Goal: Transaction & Acquisition: Purchase product/service

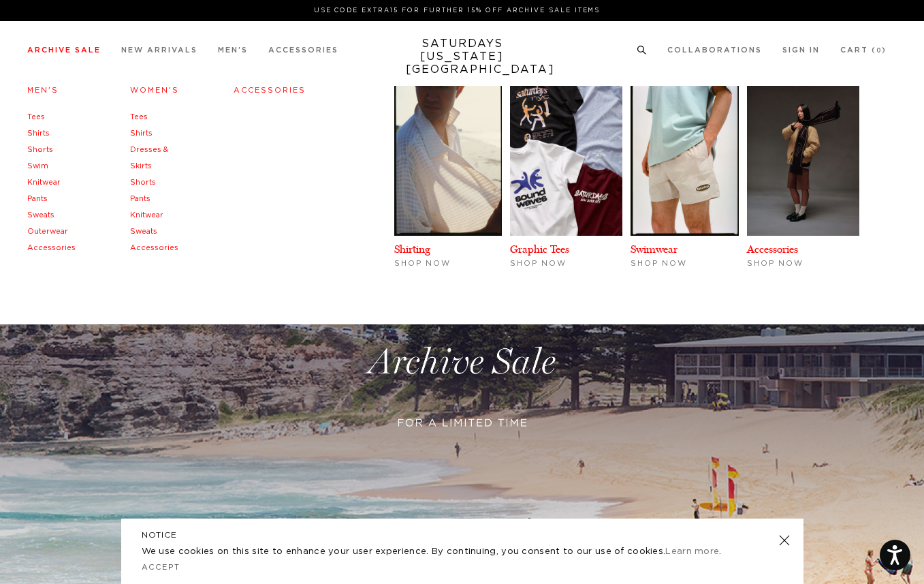
click at [45, 215] on link "Sweats" at bounding box center [40, 214] width 27 height 7
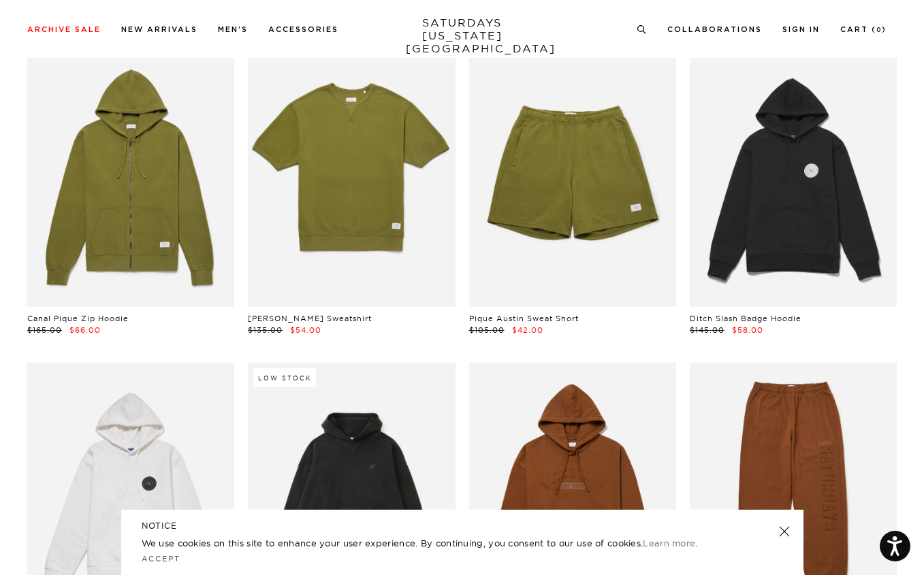
scroll to position [728, 0]
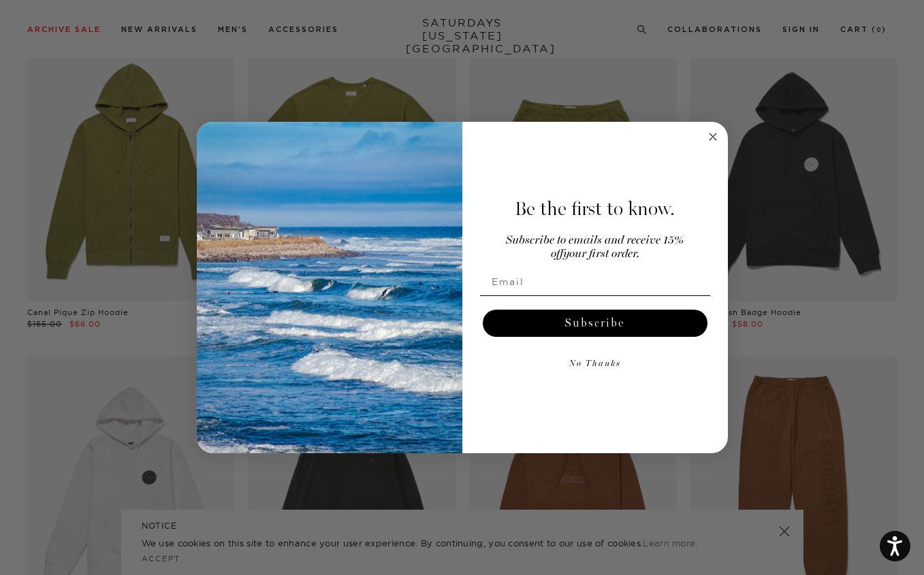
click at [390, 25] on div "Close dialog Be the first to know. Subscribe to emails and receive 15% off your…" at bounding box center [462, 287] width 924 height 575
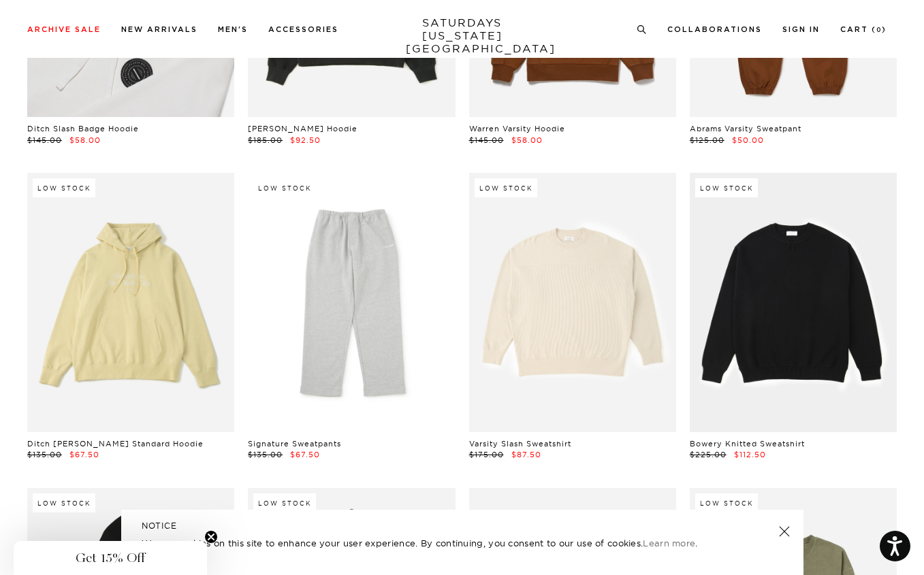
scroll to position [1261, 0]
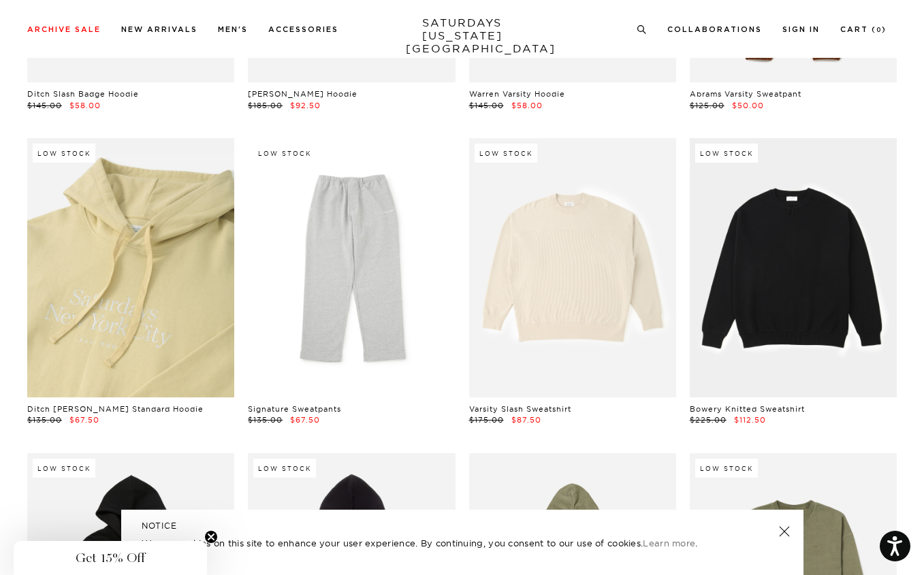
click at [155, 264] on link at bounding box center [130, 267] width 207 height 259
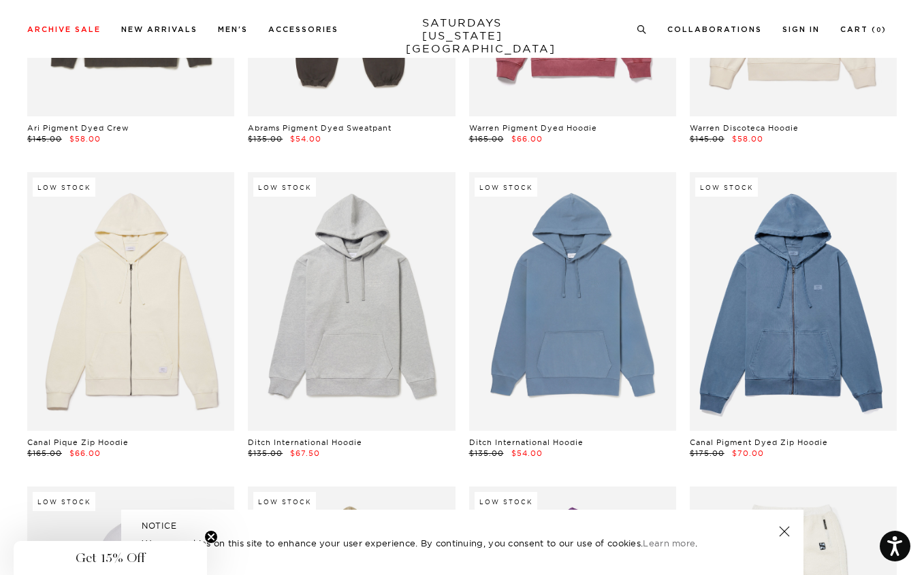
scroll to position [3431, 0]
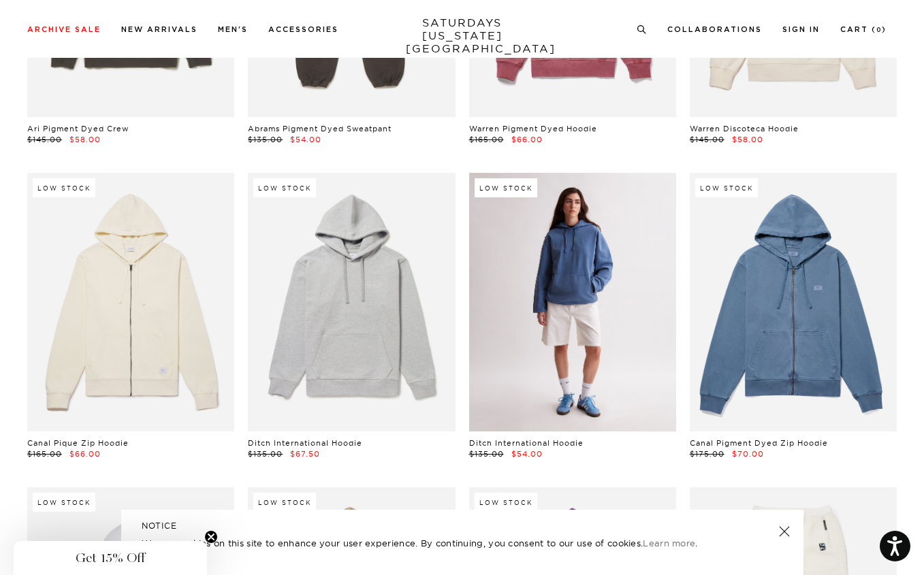
click at [603, 329] on link at bounding box center [572, 302] width 207 height 259
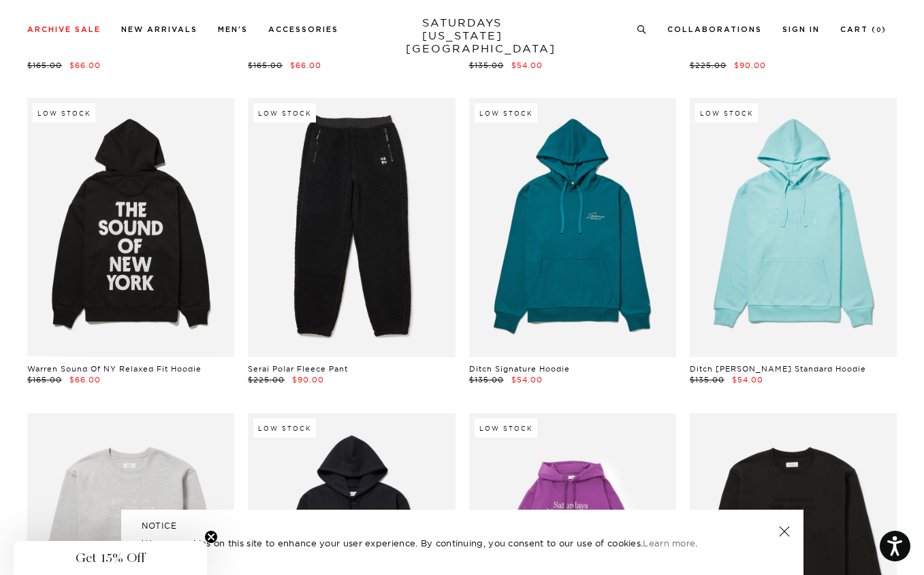
scroll to position [4137, 0]
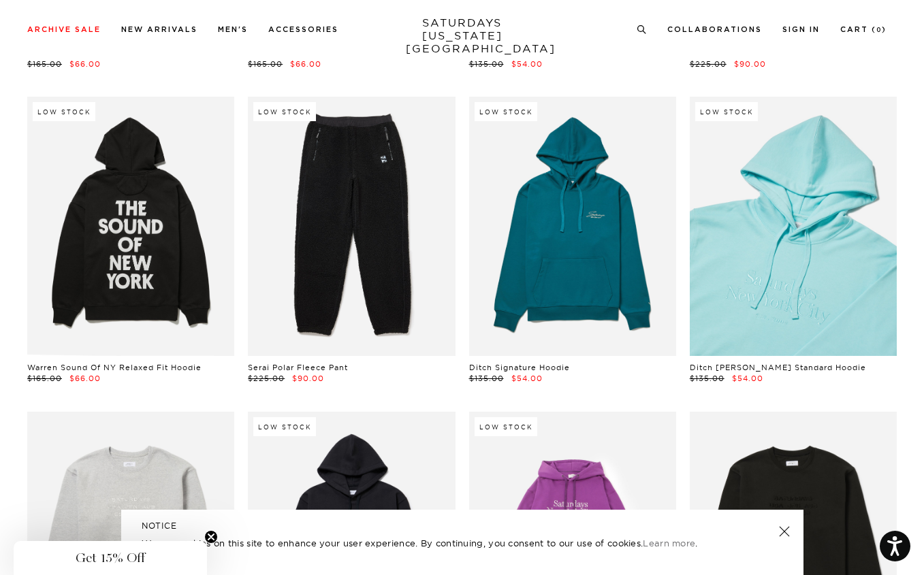
click at [765, 214] on link at bounding box center [793, 226] width 207 height 259
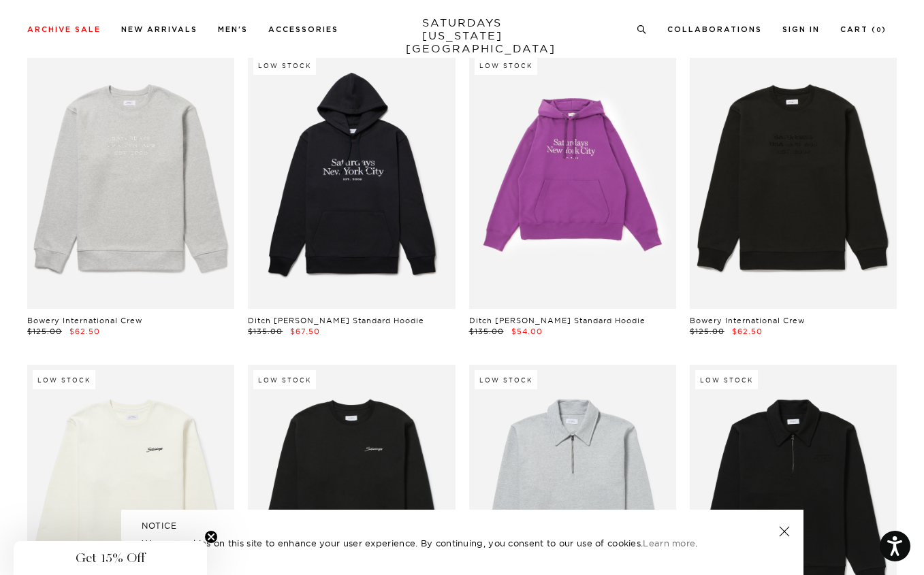
scroll to position [4513, 0]
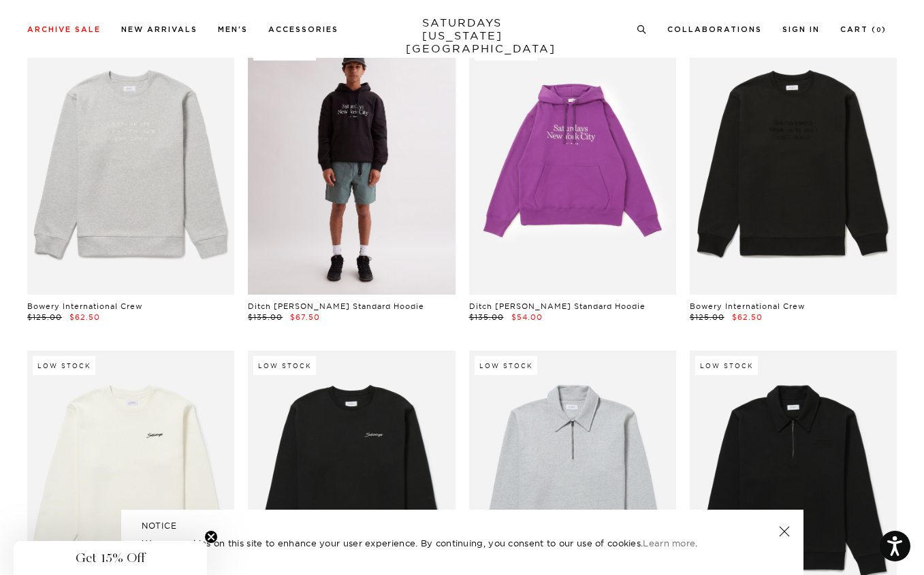
click at [383, 227] on link at bounding box center [351, 165] width 207 height 259
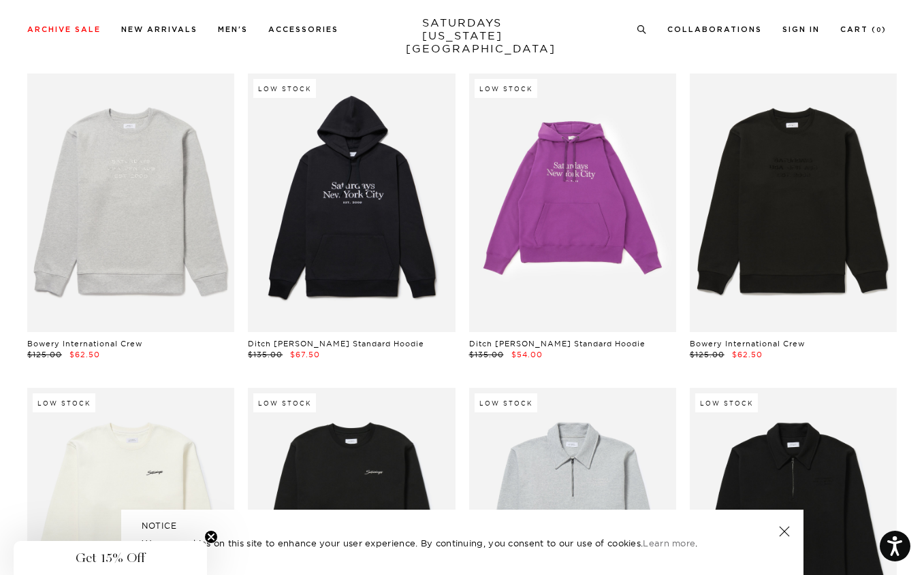
scroll to position [4357, 5]
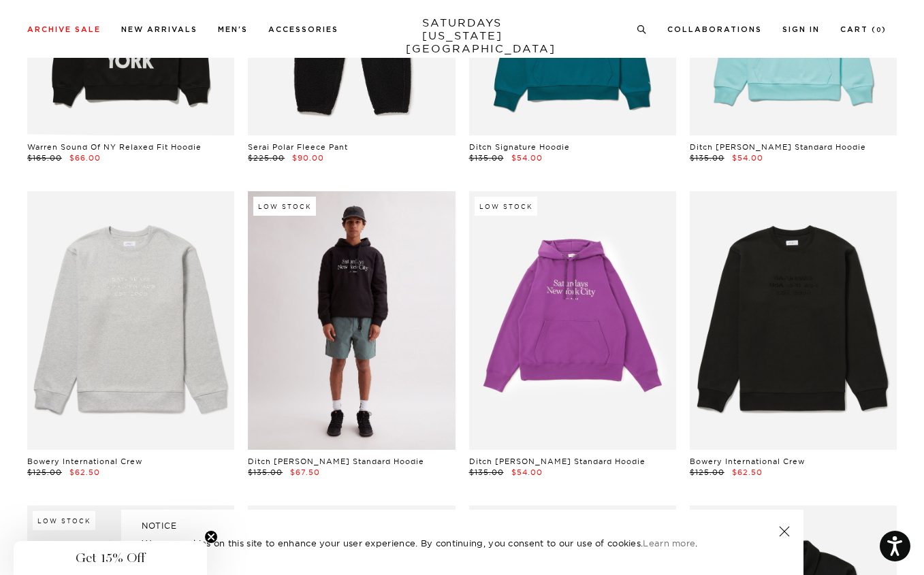
click at [401, 309] on link at bounding box center [351, 320] width 207 height 259
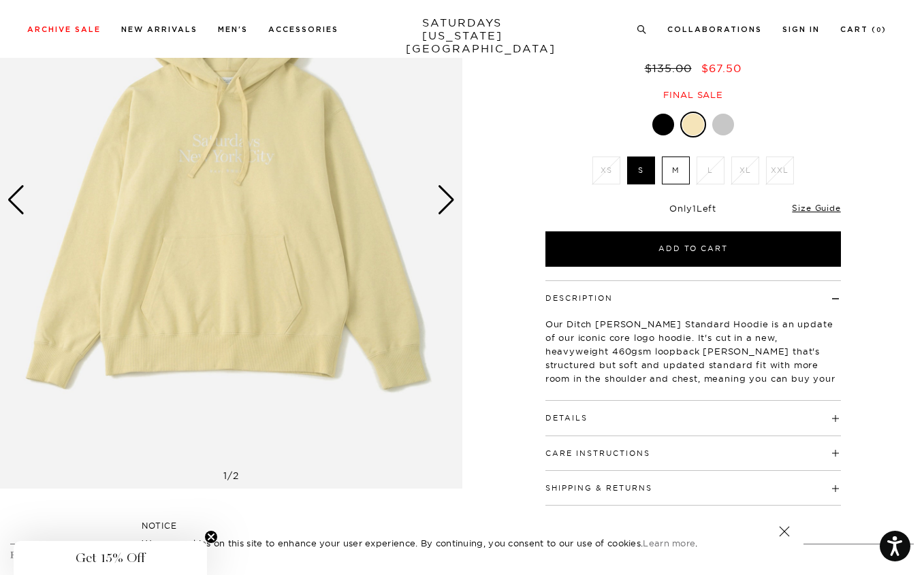
scroll to position [172, 0]
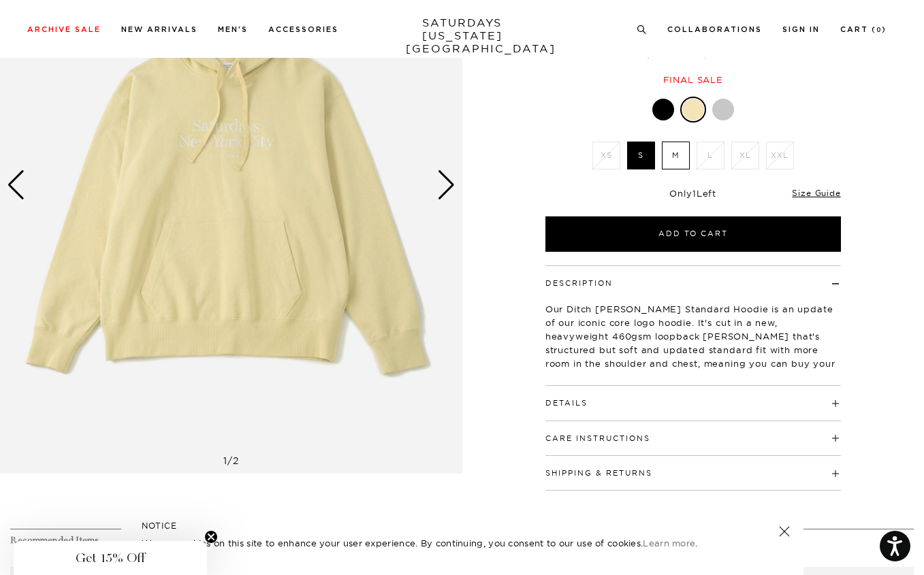
click at [592, 386] on h4 "Details" at bounding box center [694, 397] width 296 height 22
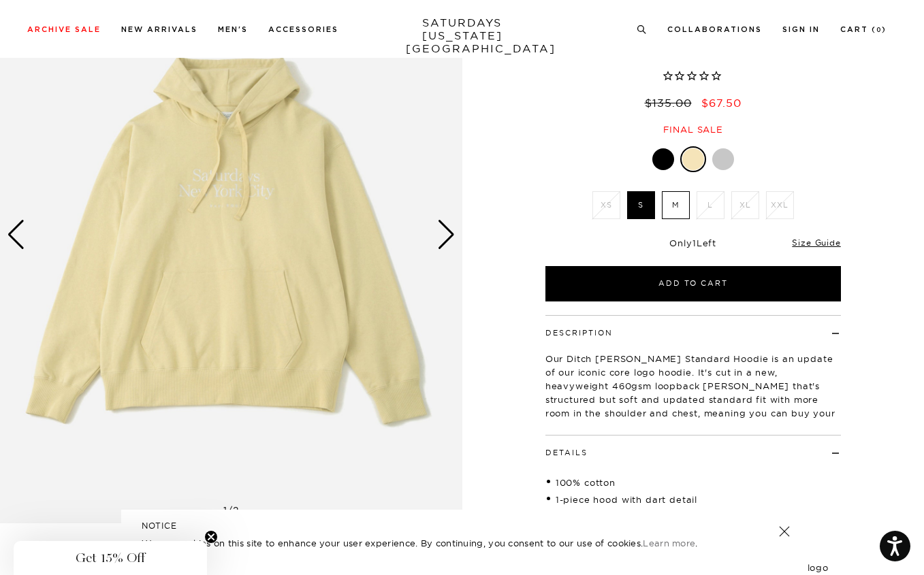
scroll to position [112, 0]
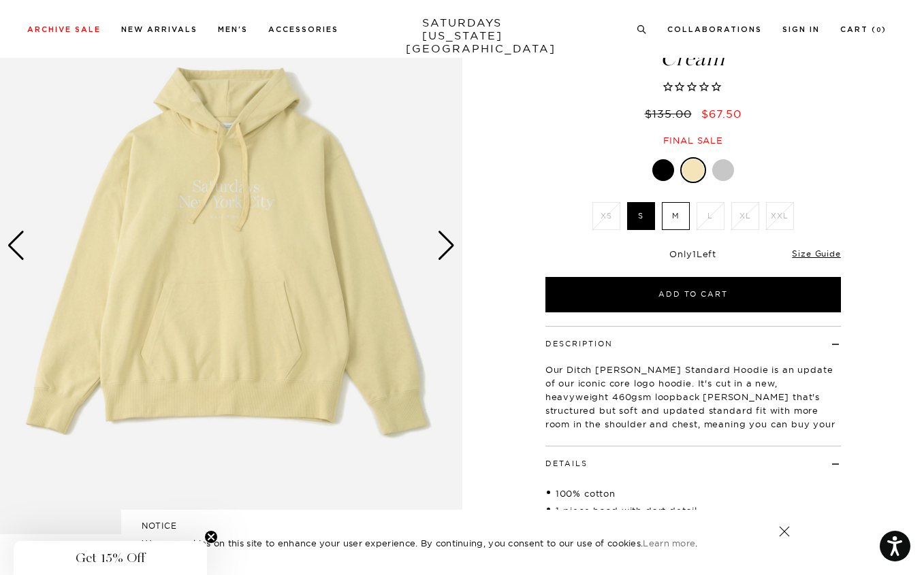
click at [441, 252] on div "Next slide" at bounding box center [446, 246] width 18 height 30
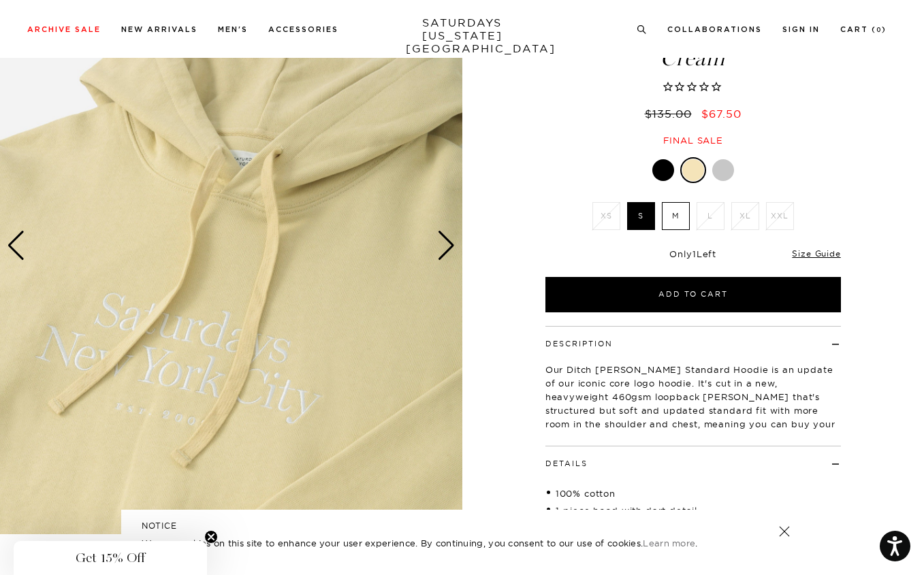
click at [441, 252] on div "Next slide" at bounding box center [446, 246] width 18 height 30
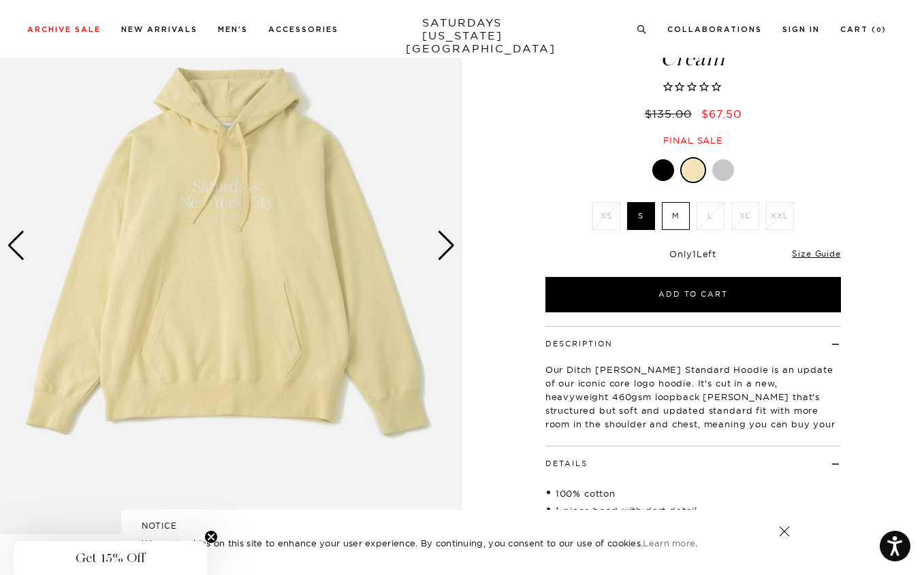
click at [682, 202] on label "M" at bounding box center [676, 216] width 28 height 28
click at [0, 0] on input "M" at bounding box center [0, 0] width 0 height 0
click at [438, 236] on div "Next slide" at bounding box center [446, 246] width 18 height 30
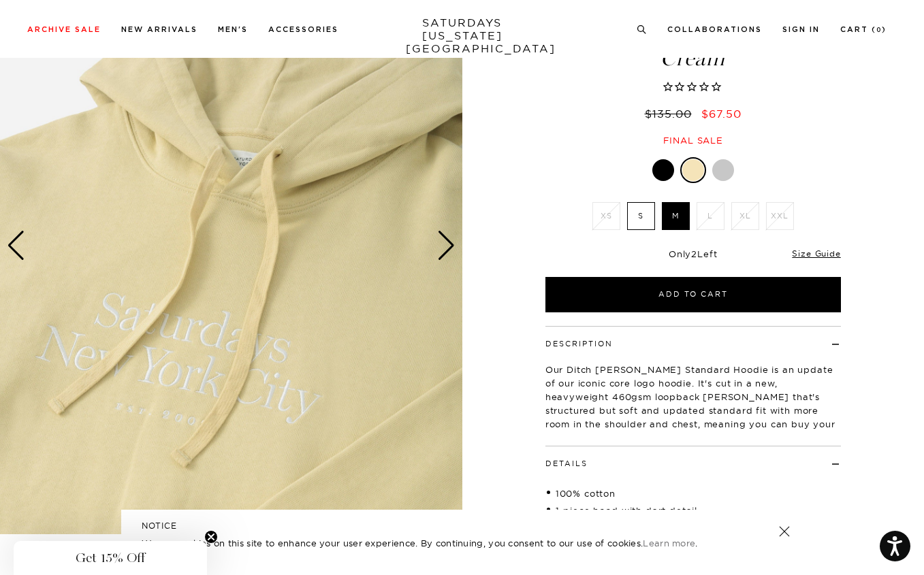
click at [438, 236] on div "Next slide" at bounding box center [446, 246] width 18 height 30
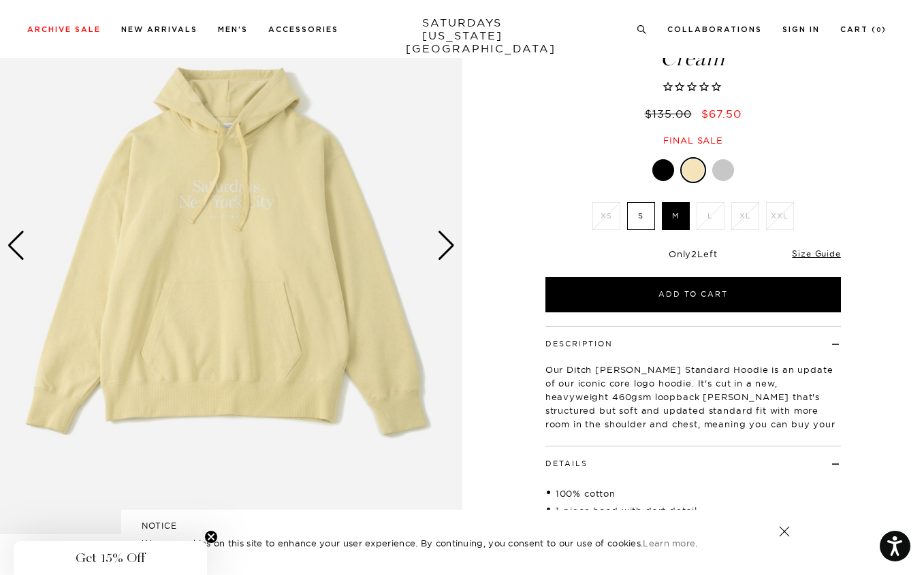
click at [438, 236] on div "Next slide" at bounding box center [446, 246] width 18 height 30
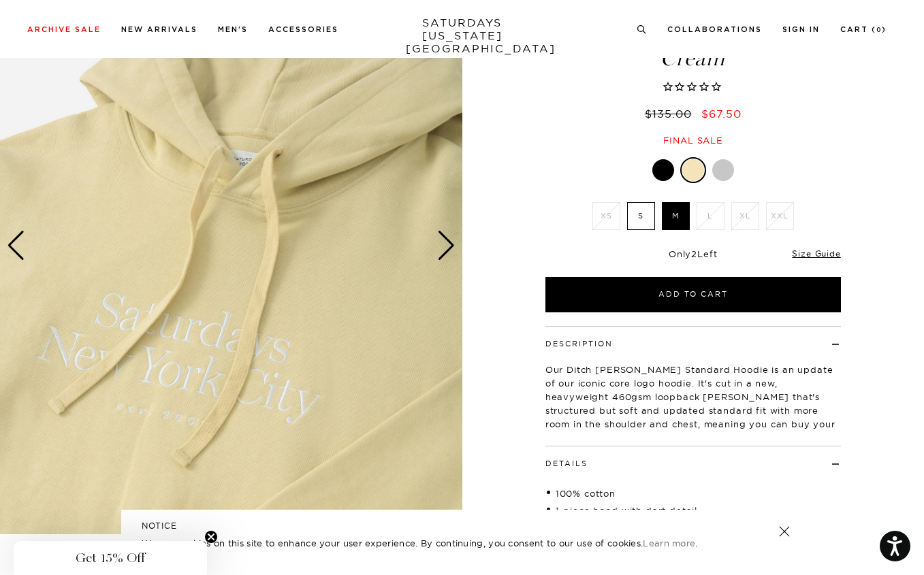
click at [438, 236] on div "Next slide" at bounding box center [446, 246] width 18 height 30
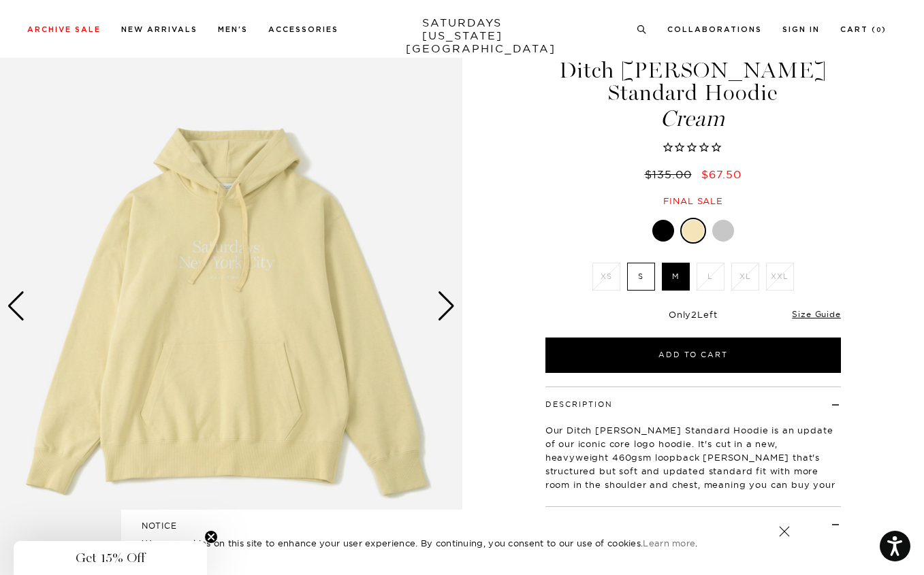
scroll to position [48, 0]
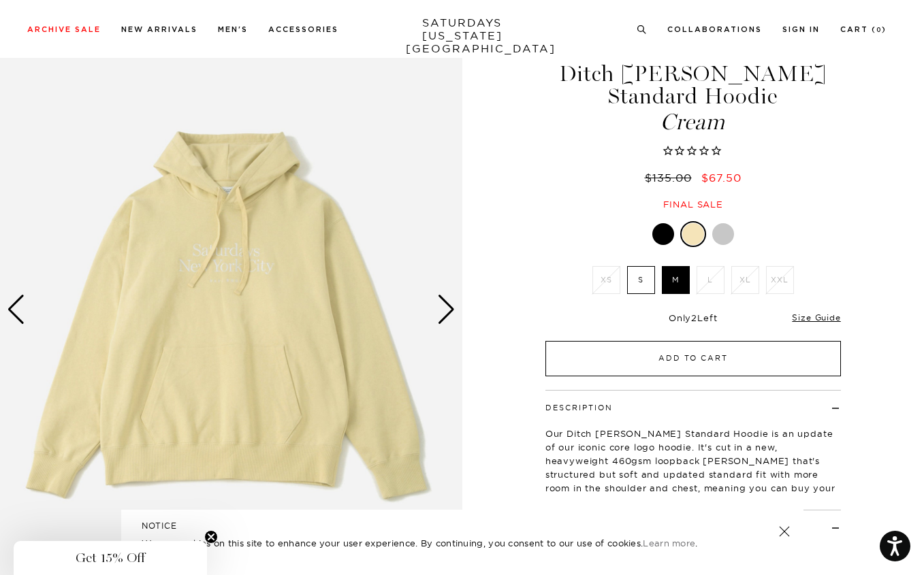
click at [659, 341] on button "Add to Cart" at bounding box center [694, 358] width 296 height 35
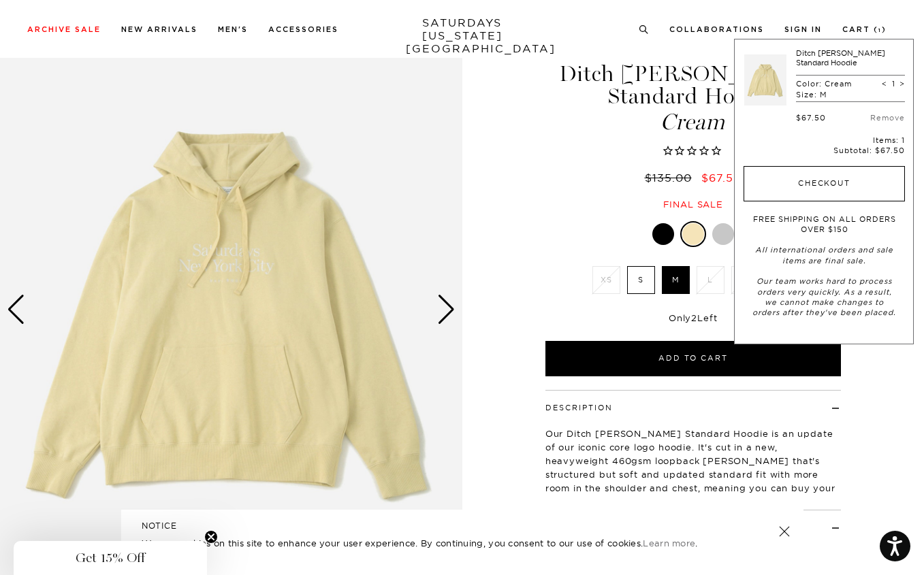
click at [800, 170] on button "Checkout" at bounding box center [824, 183] width 161 height 35
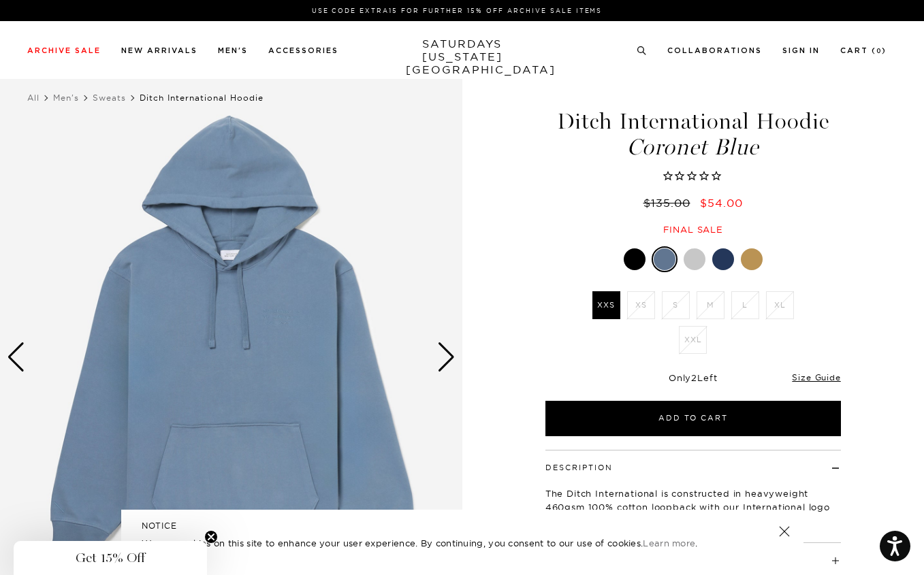
click at [443, 360] on div "Next slide" at bounding box center [446, 358] width 18 height 30
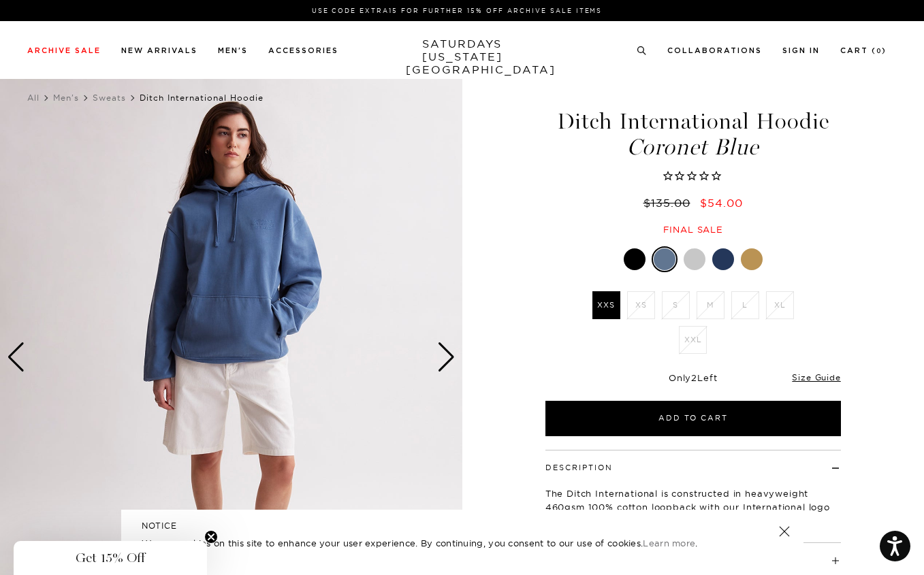
click at [443, 360] on div "Next slide" at bounding box center [446, 358] width 18 height 30
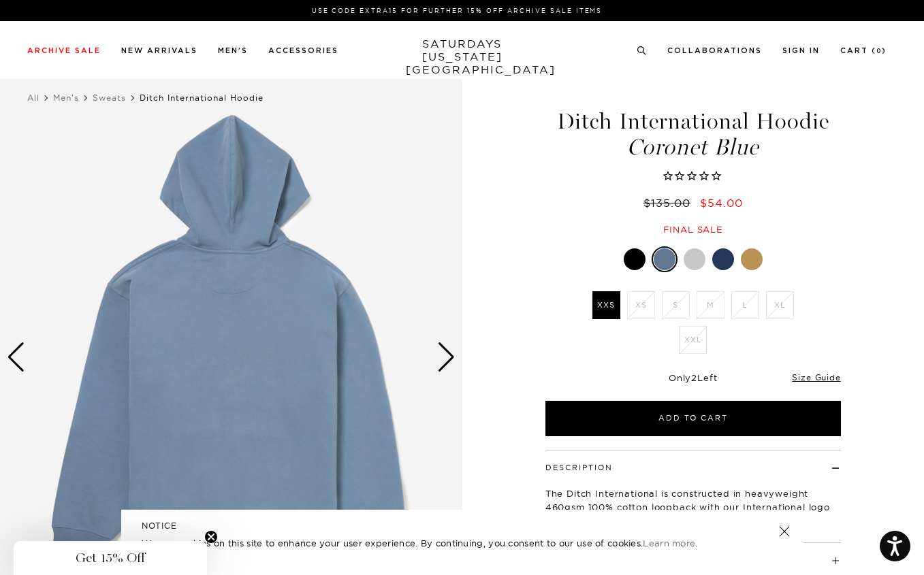
click at [443, 360] on div "Next slide" at bounding box center [446, 358] width 18 height 30
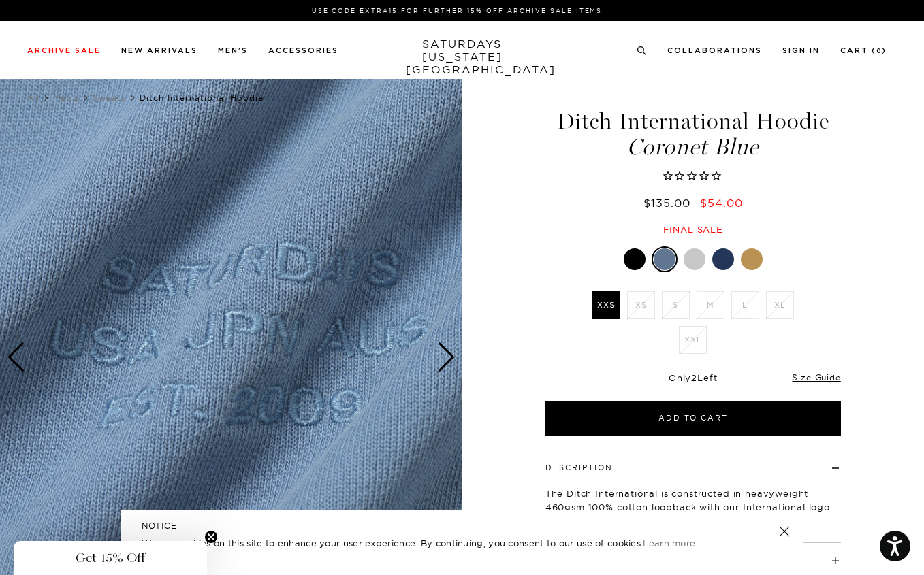
click at [443, 360] on div "Next slide" at bounding box center [446, 358] width 18 height 30
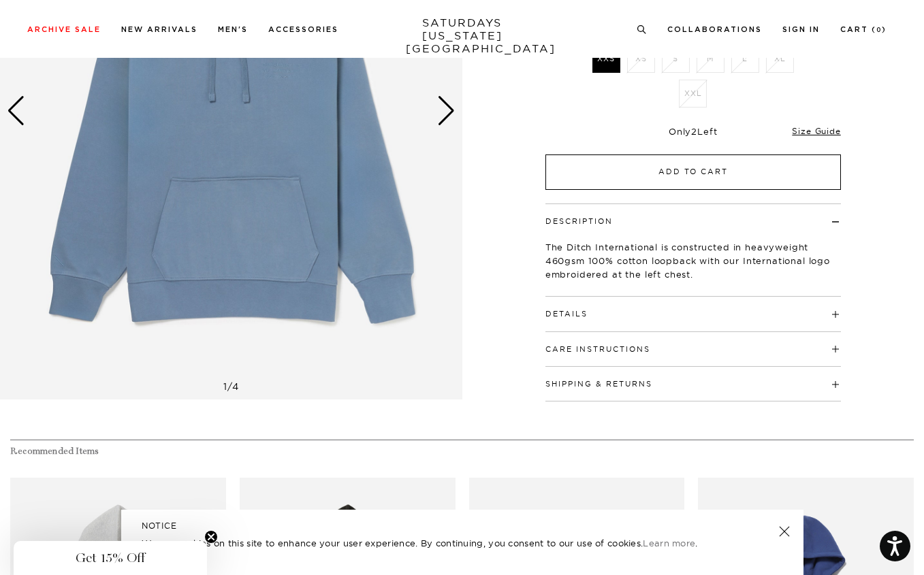
scroll to position [274, 0]
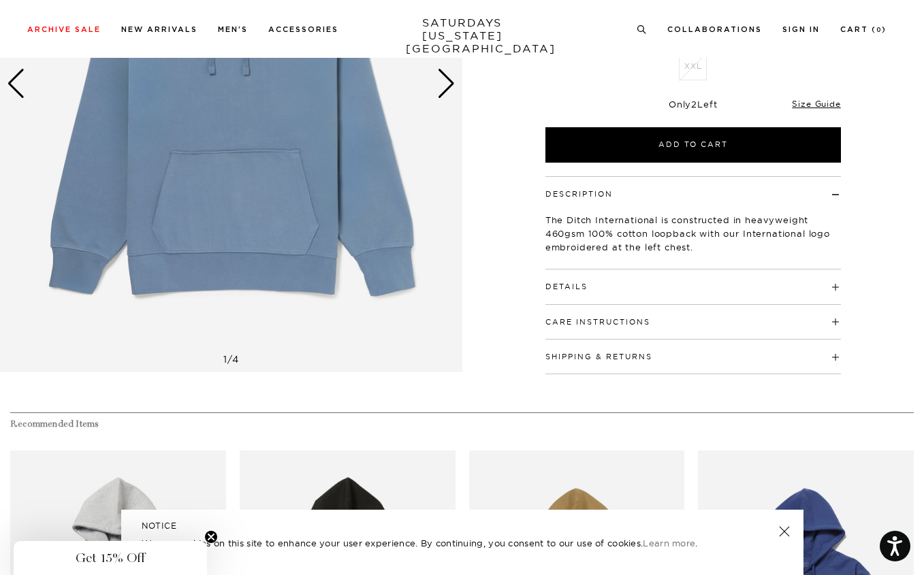
click at [590, 300] on div "Details 460gsm 100% Cotton 1-piece Hood with dart detail Bound back neck seam w…" at bounding box center [694, 287] width 296 height 35
click at [594, 283] on h4 "Details" at bounding box center [694, 281] width 296 height 22
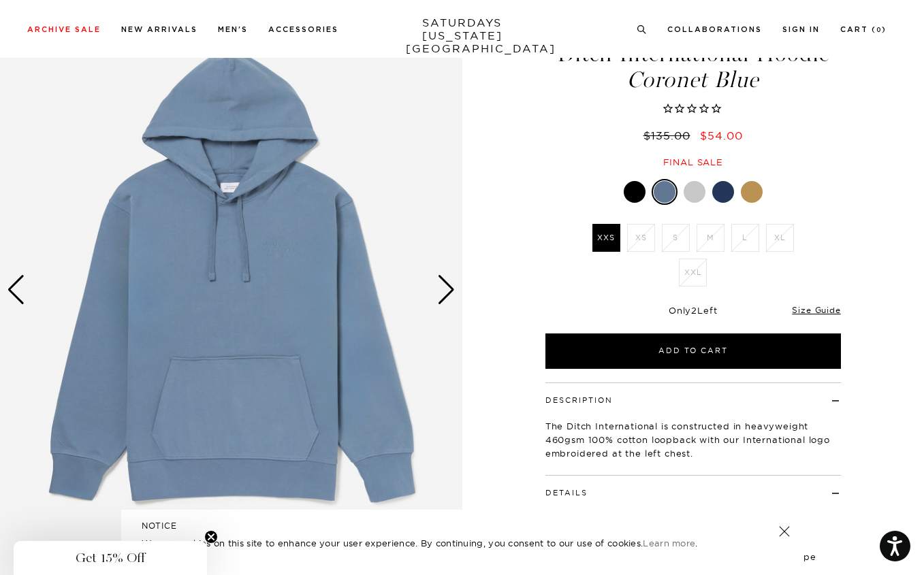
scroll to position [18, 2]
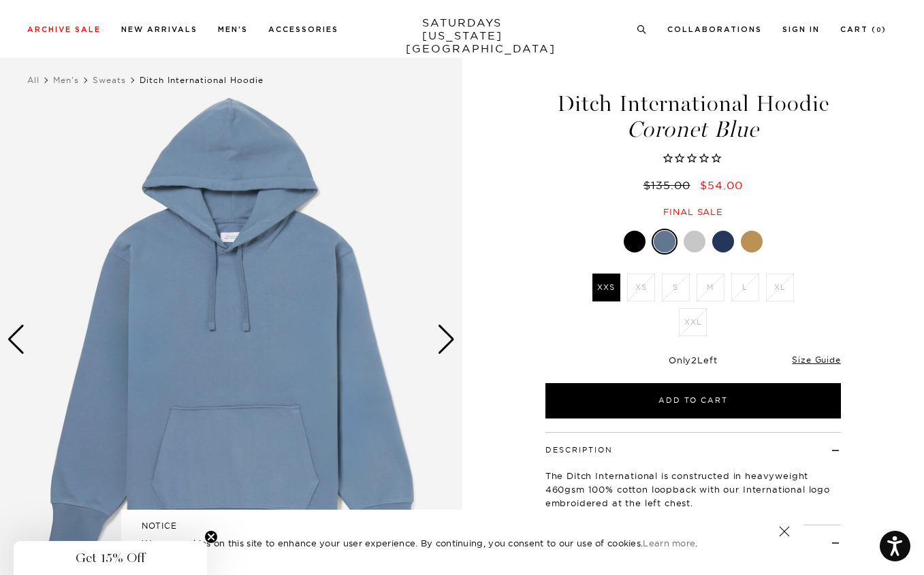
click at [442, 325] on div "Next slide" at bounding box center [446, 340] width 18 height 30
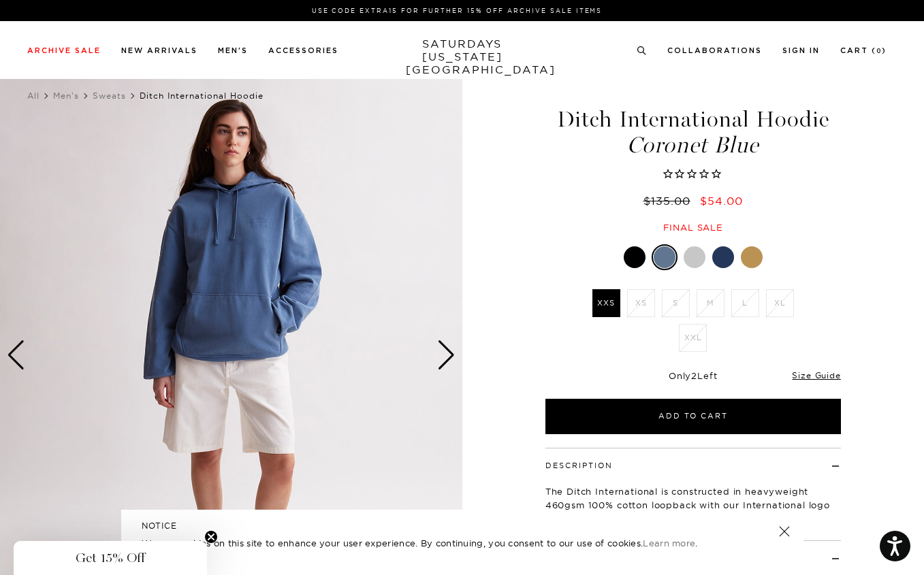
scroll to position [0, 2]
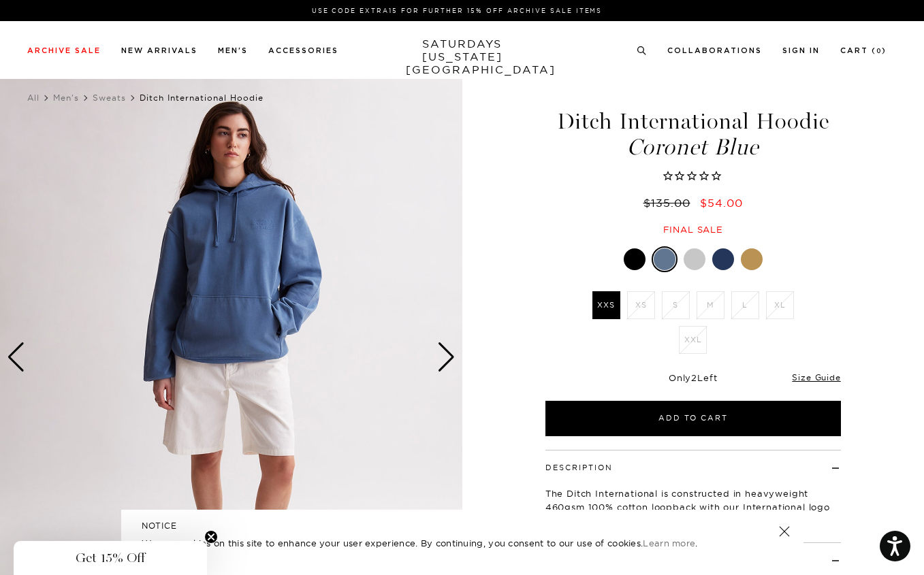
click at [457, 349] on img at bounding box center [231, 358] width 462 height 578
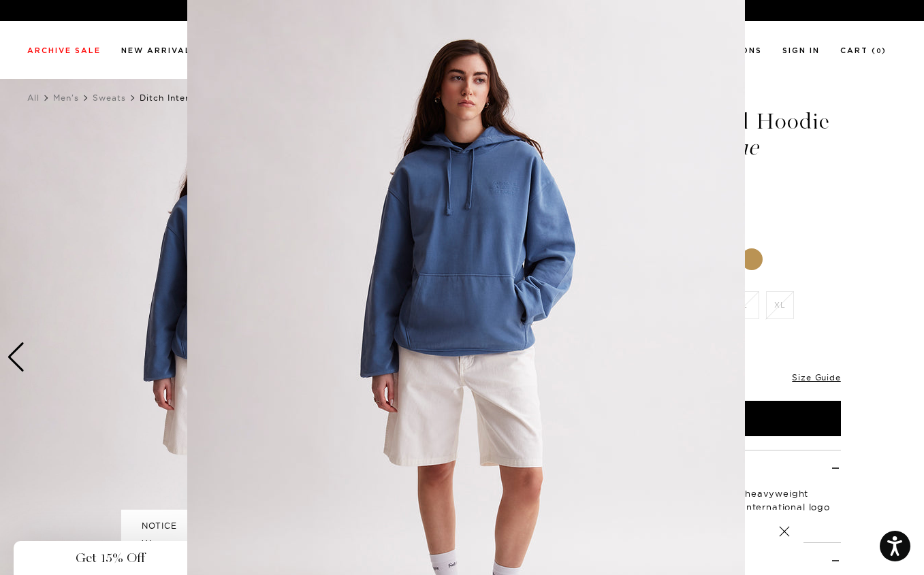
scroll to position [65, 0]
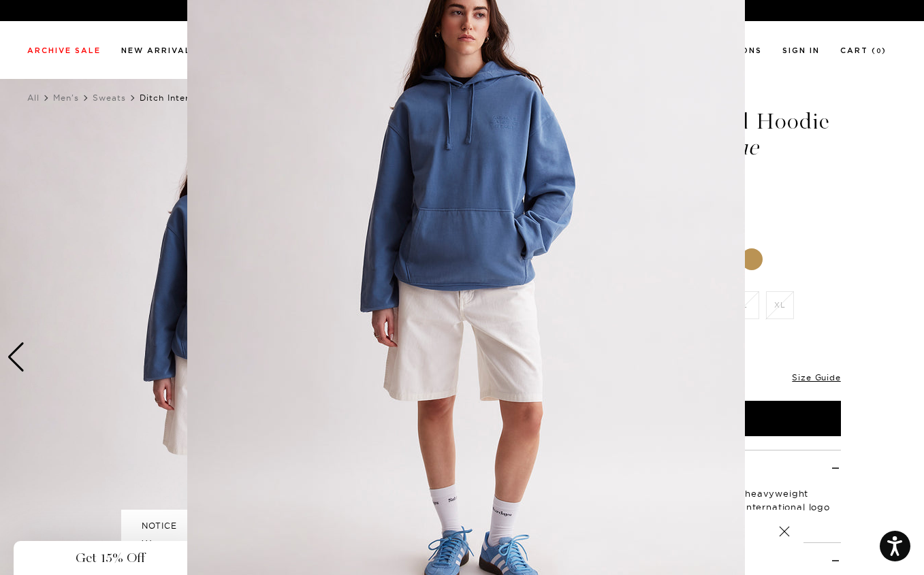
click at [441, 358] on img at bounding box center [466, 283] width 558 height 697
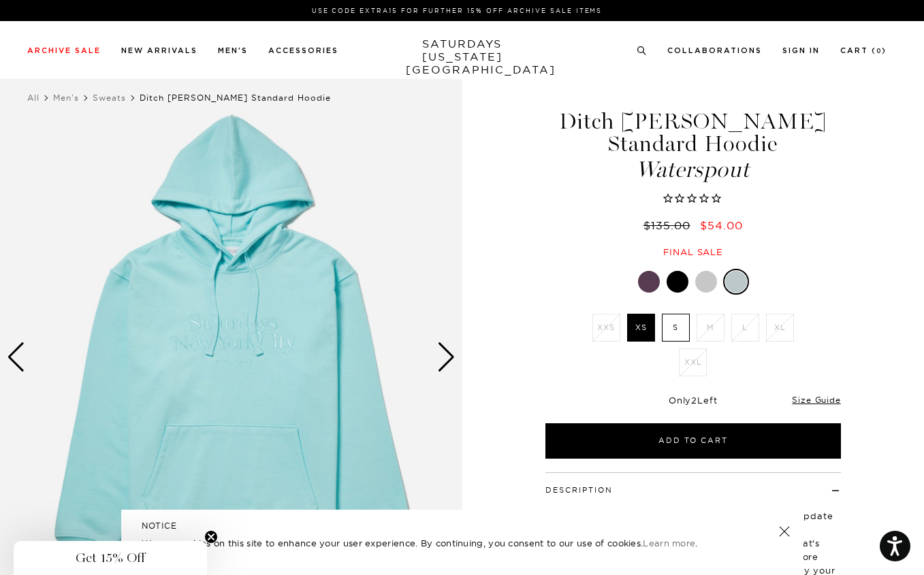
click at [678, 314] on label "S" at bounding box center [676, 328] width 28 height 28
click at [0, 0] on input "S" at bounding box center [0, 0] width 0 height 0
click at [454, 358] on div "Next slide" at bounding box center [446, 358] width 18 height 30
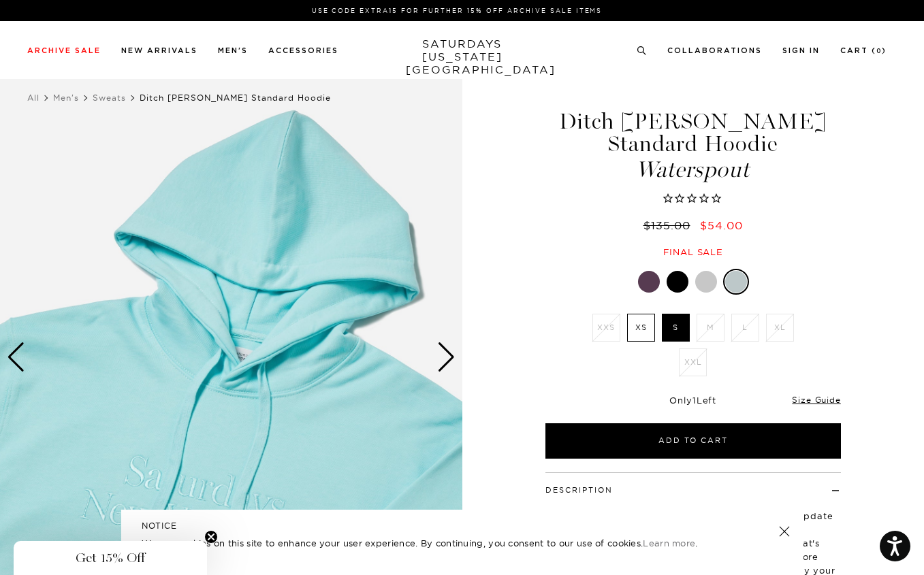
click at [454, 358] on div "Next slide" at bounding box center [446, 358] width 18 height 30
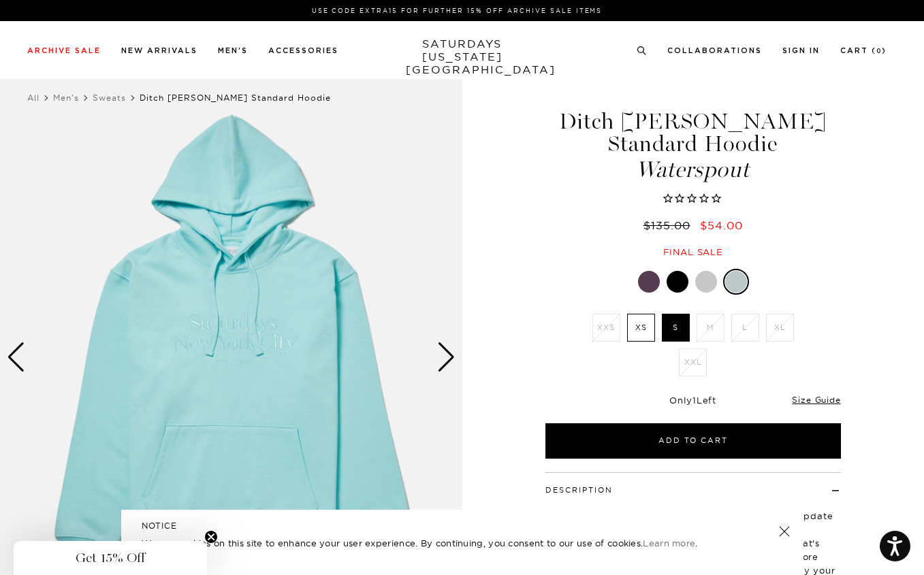
click at [454, 358] on div "Next slide" at bounding box center [446, 358] width 18 height 30
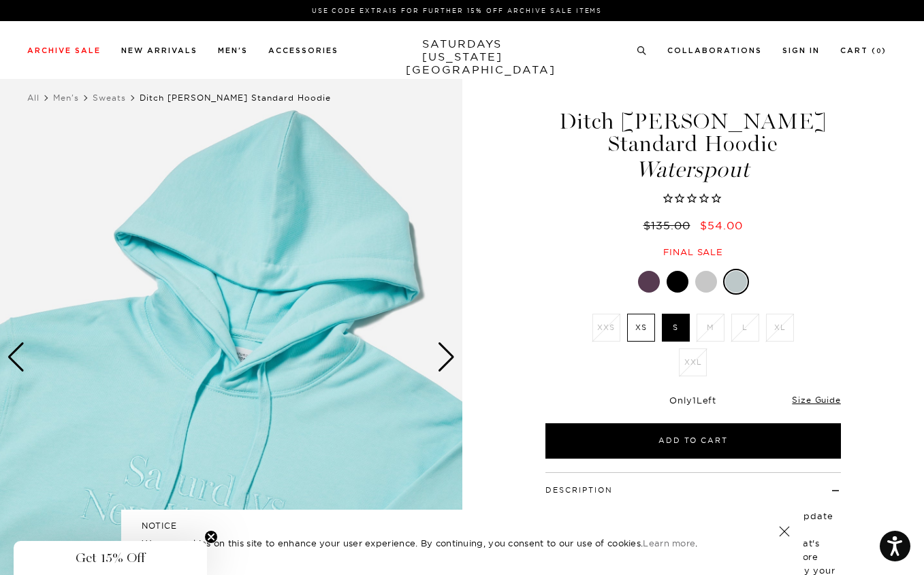
click at [454, 358] on div "Next slide" at bounding box center [446, 358] width 18 height 30
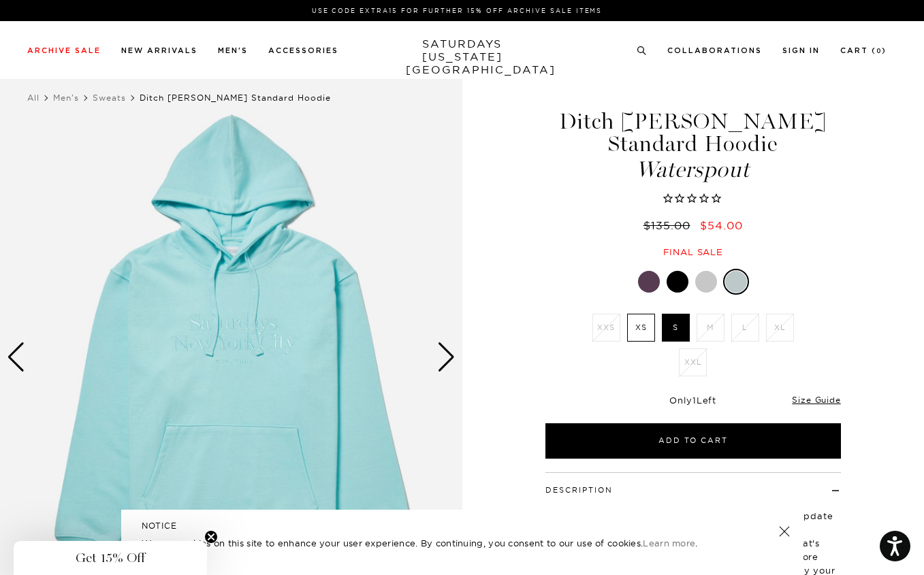
click at [454, 358] on div "Next slide" at bounding box center [446, 358] width 18 height 30
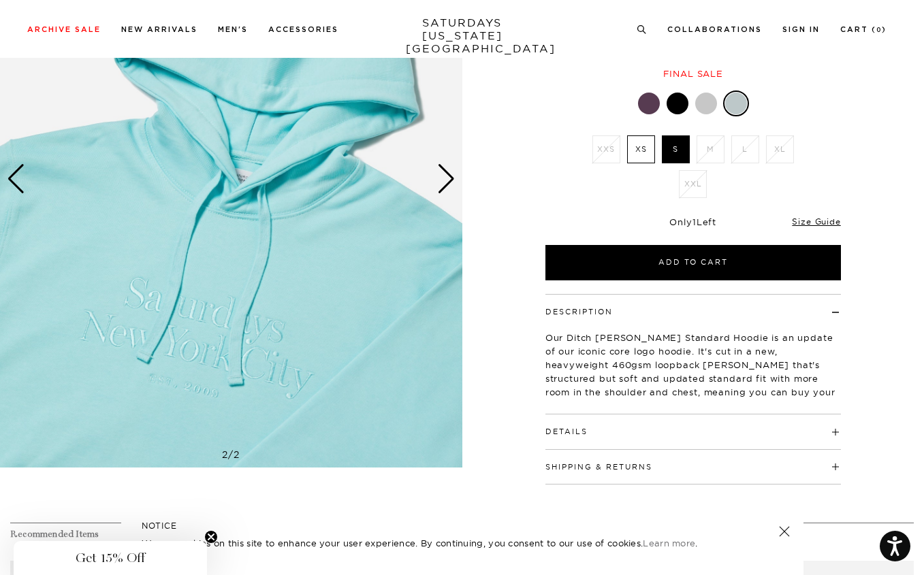
scroll to position [178, 2]
click at [571, 428] on button "Details" at bounding box center [567, 431] width 42 height 7
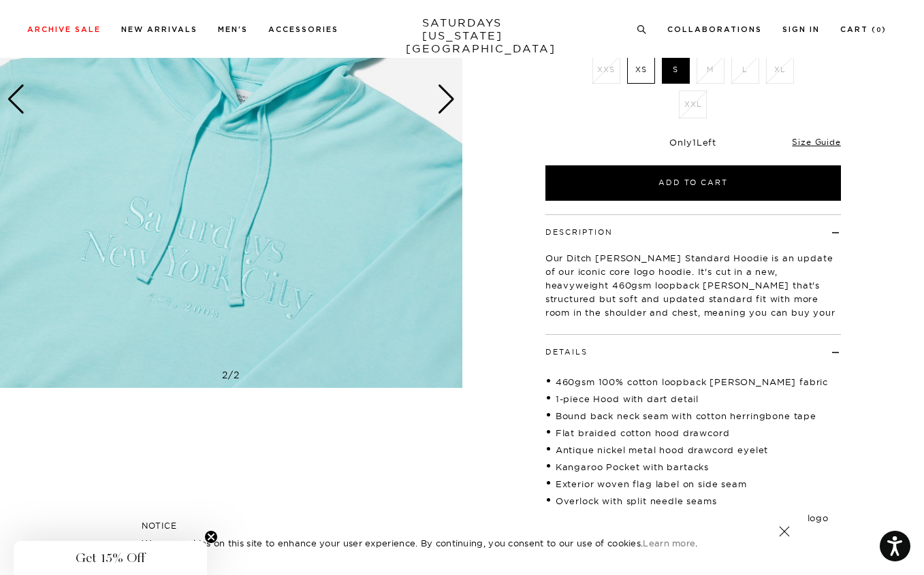
scroll to position [261, 2]
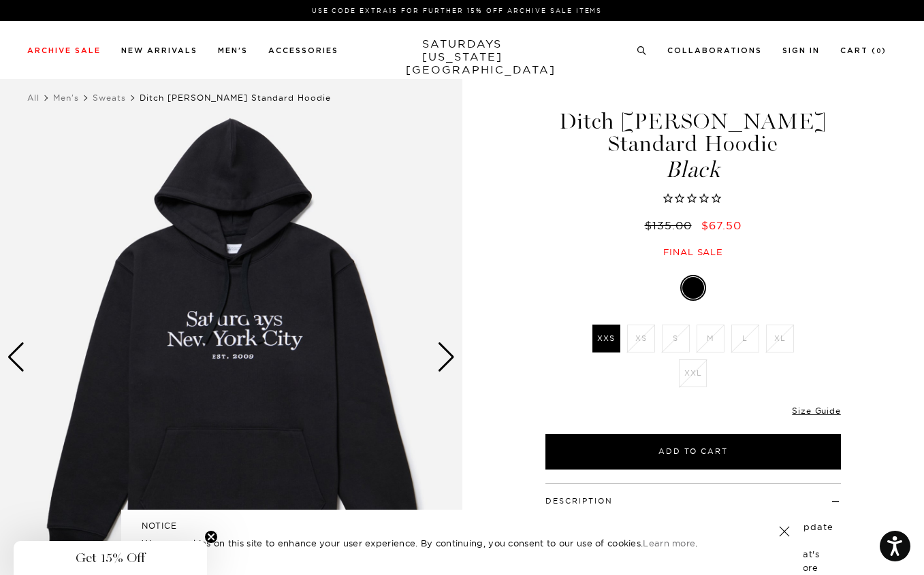
click at [442, 351] on div "Next slide" at bounding box center [446, 358] width 18 height 30
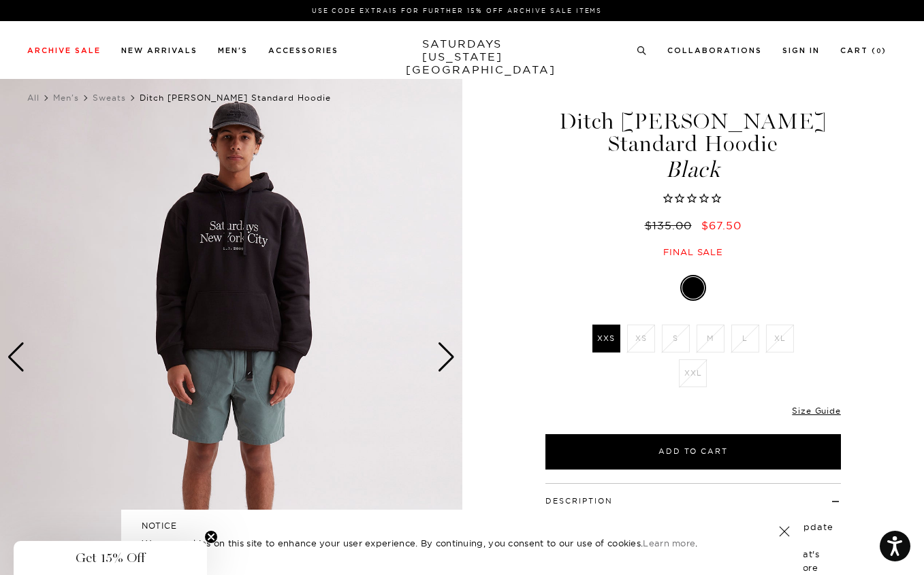
click at [442, 351] on div "Next slide" at bounding box center [446, 358] width 18 height 30
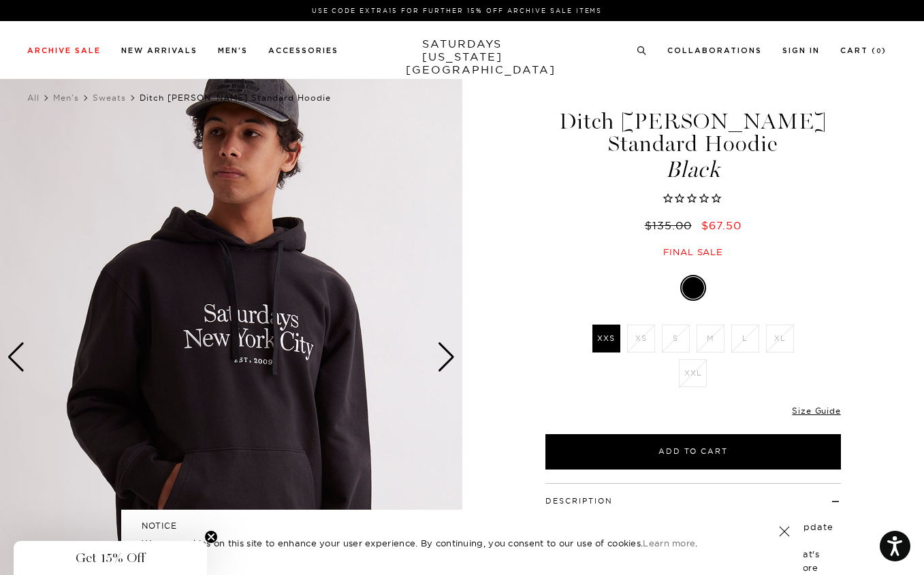
click at [442, 351] on div "Next slide" at bounding box center [446, 358] width 18 height 30
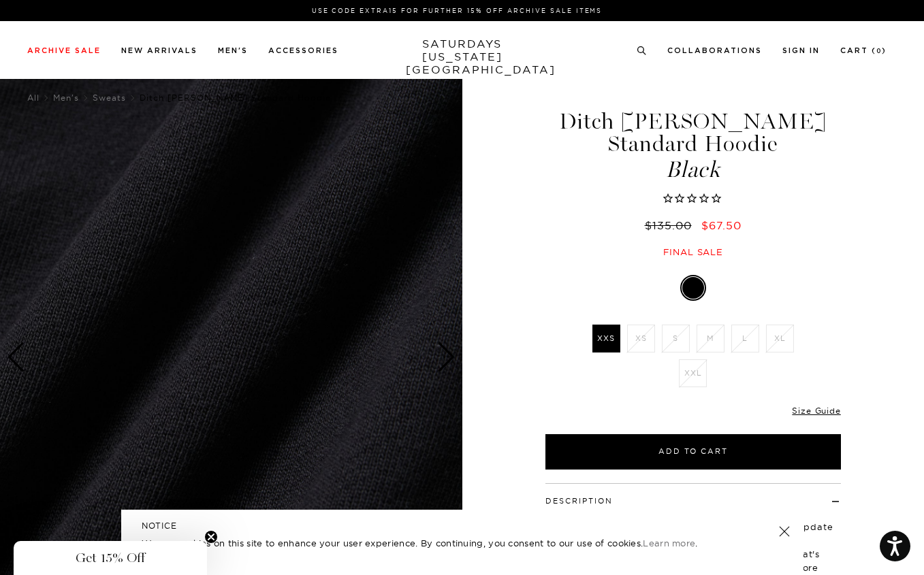
click at [442, 351] on div "Next slide" at bounding box center [446, 358] width 18 height 30
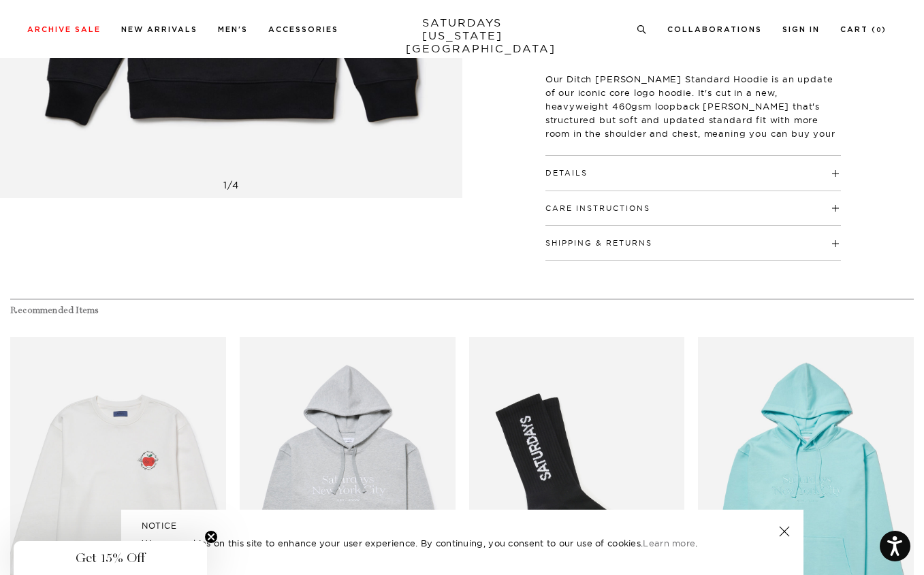
scroll to position [452, 0]
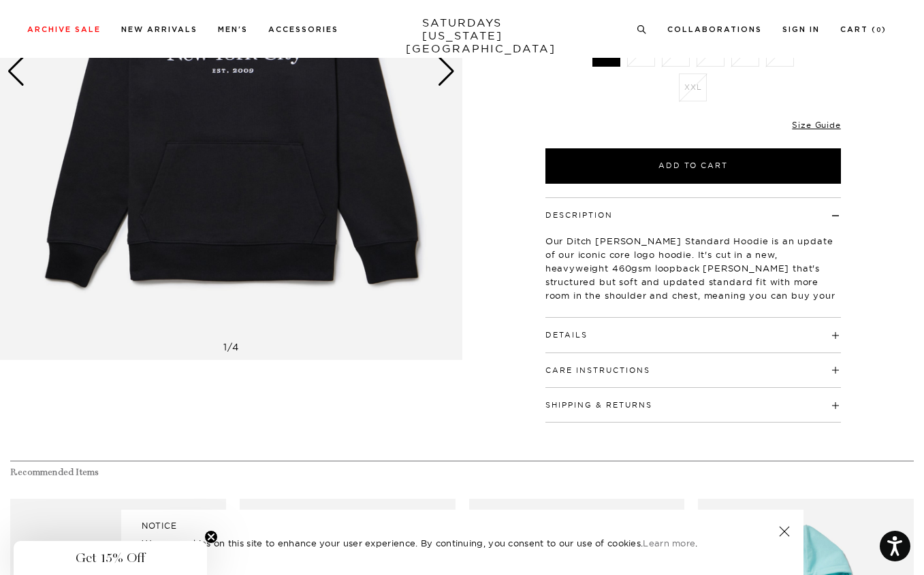
scroll to position [385, 0]
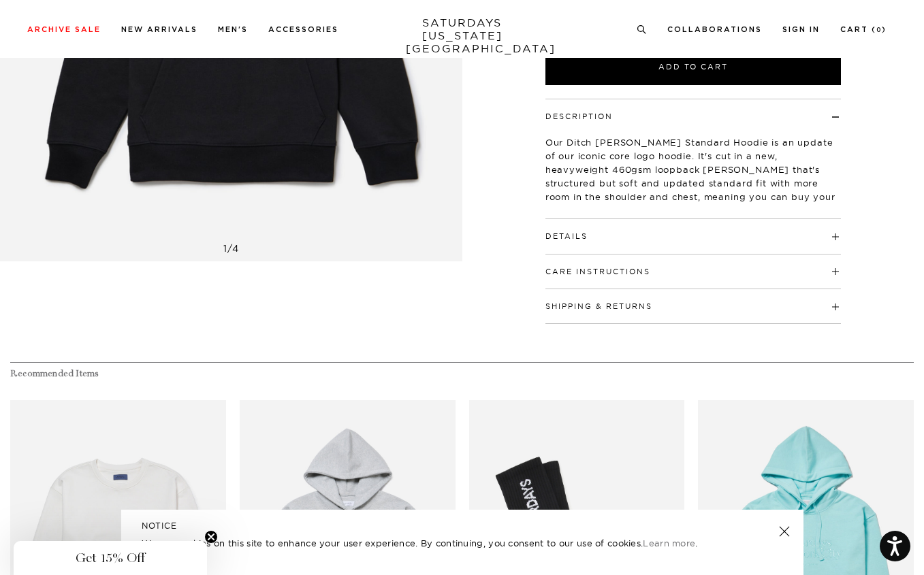
click at [658, 219] on h4 "Details" at bounding box center [694, 230] width 296 height 22
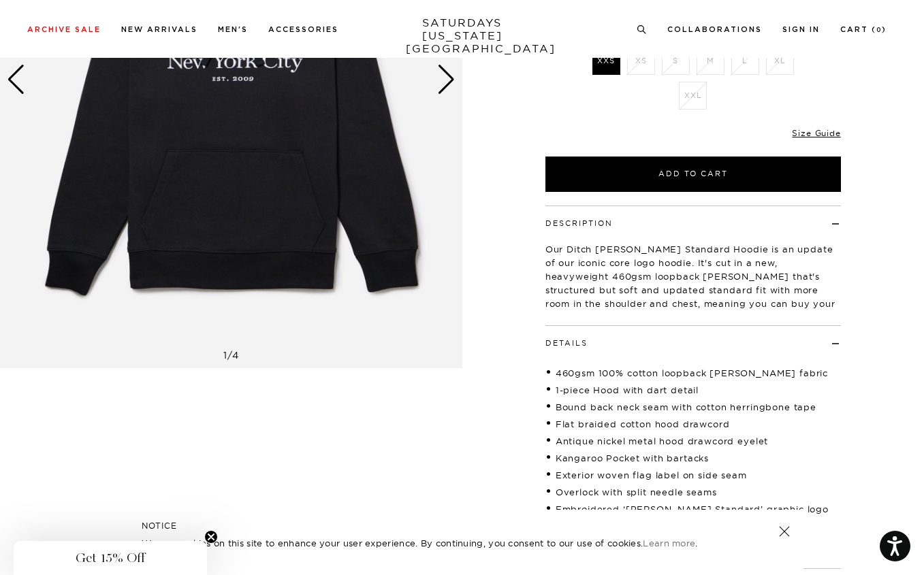
scroll to position [251, 0]
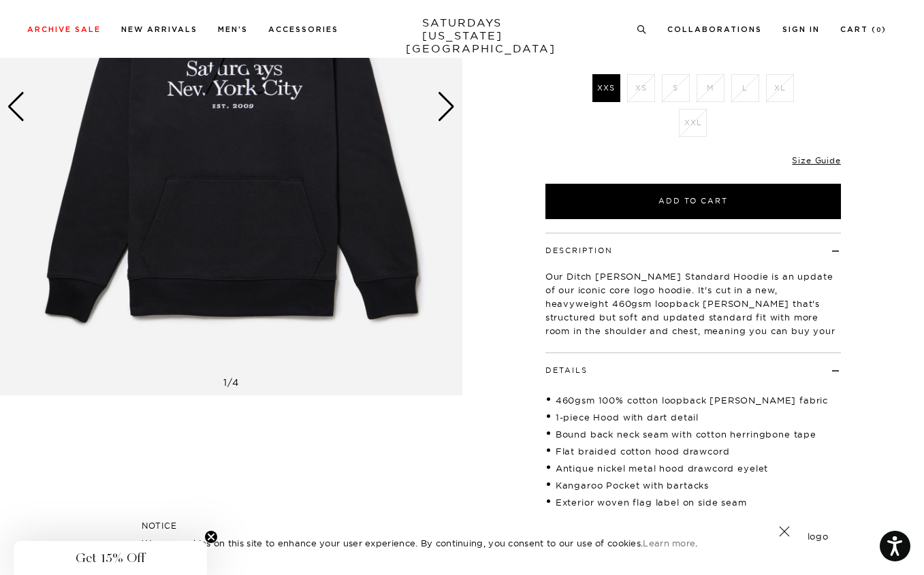
click at [359, 237] on img at bounding box center [231, 107] width 462 height 578
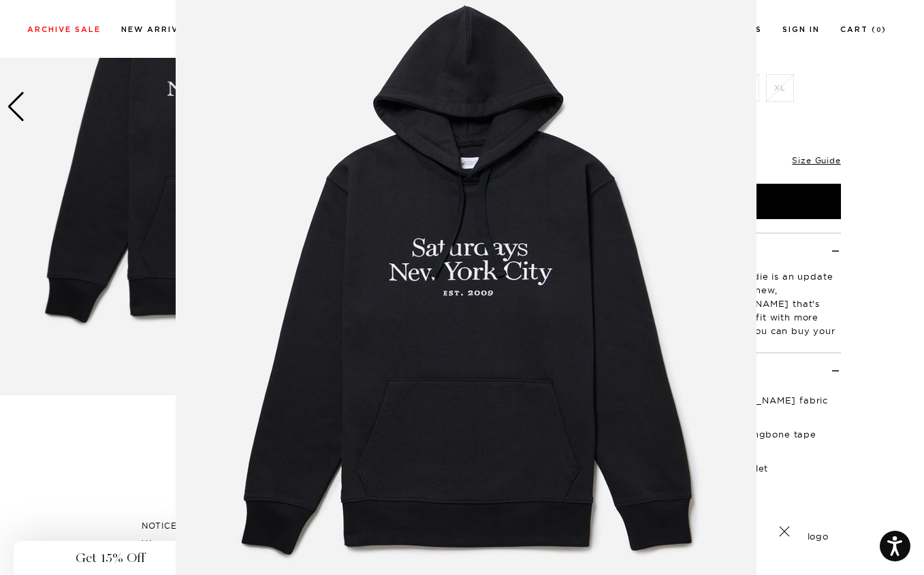
scroll to position [0, 0]
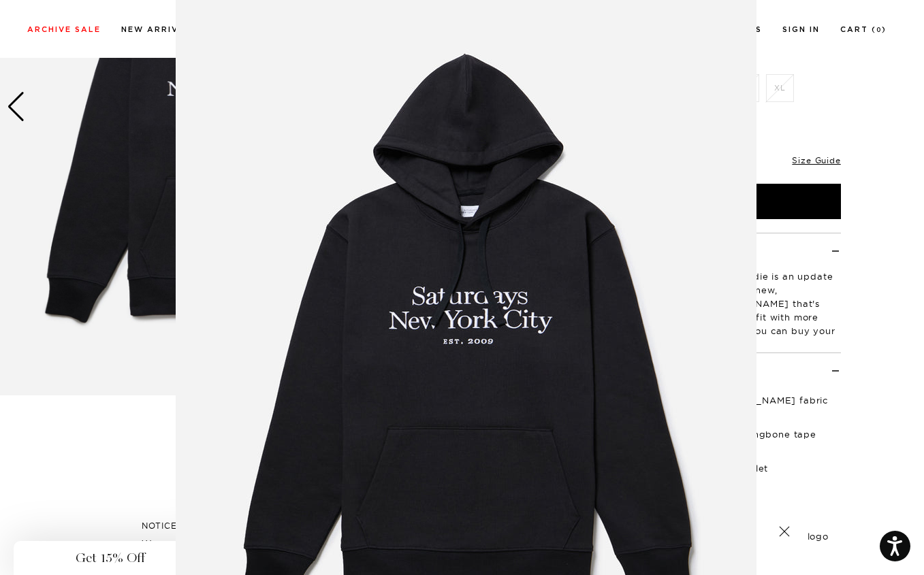
click at [142, 400] on figure at bounding box center [462, 287] width 924 height 575
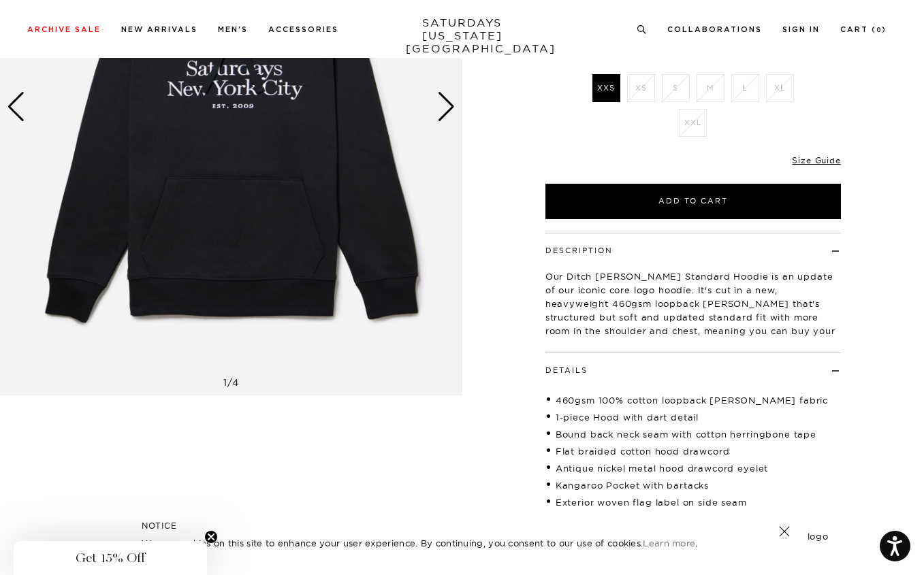
click at [442, 116] on div "Next slide" at bounding box center [446, 107] width 18 height 30
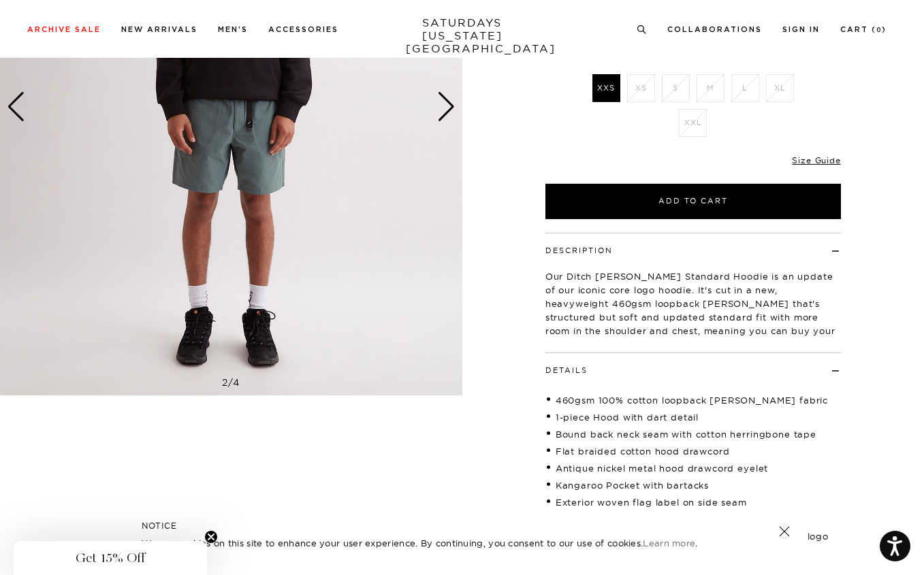
click at [301, 200] on img at bounding box center [231, 107] width 462 height 578
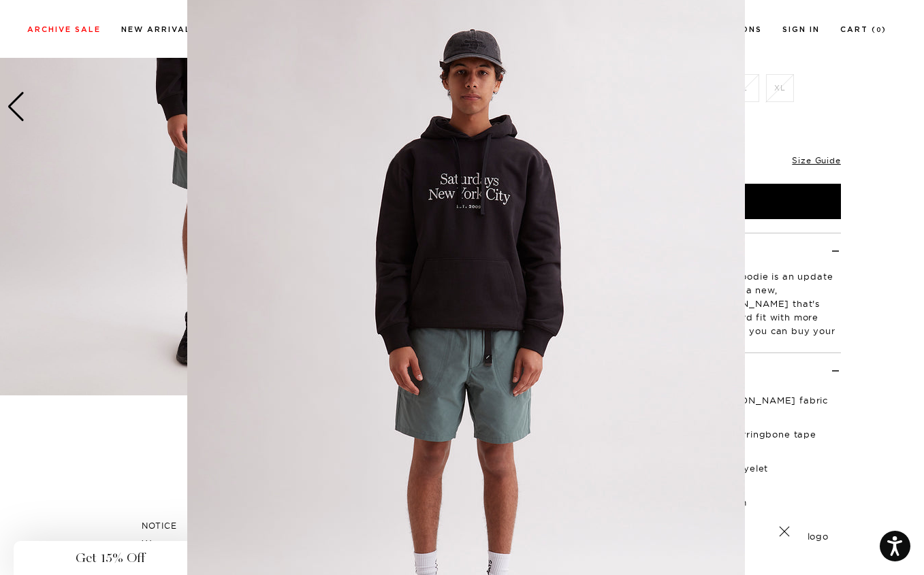
scroll to position [13, 0]
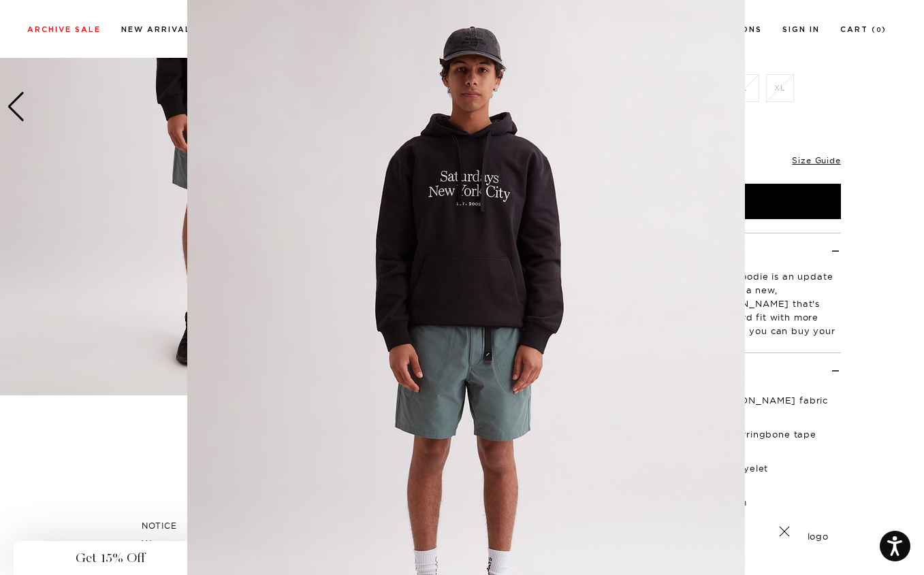
click at [768, 81] on figure at bounding box center [462, 287] width 924 height 575
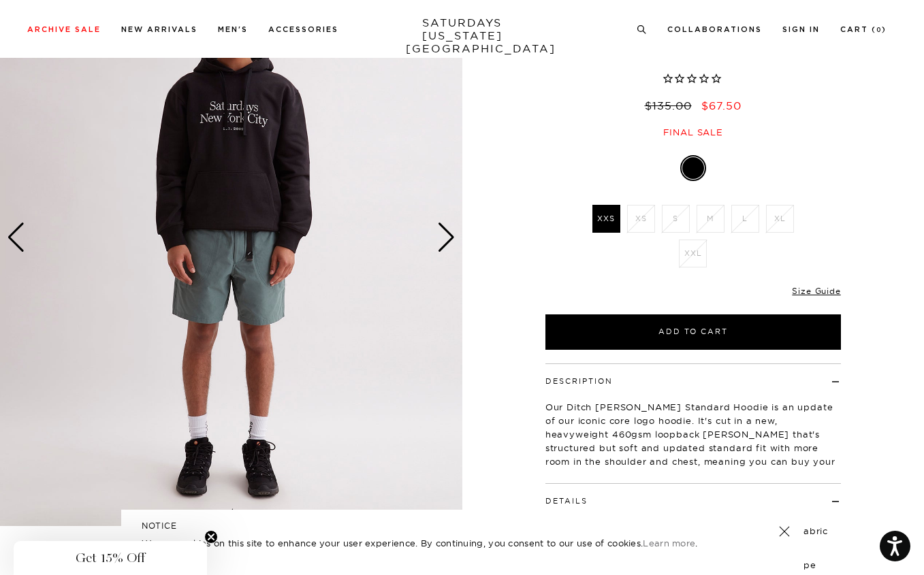
scroll to position [119, 8]
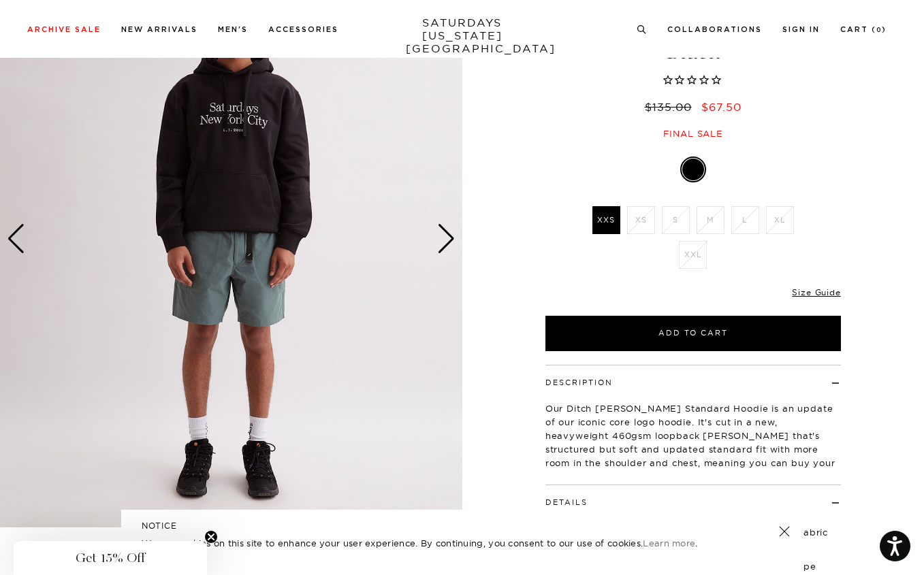
click at [437, 237] on div "Next slide" at bounding box center [446, 239] width 18 height 30
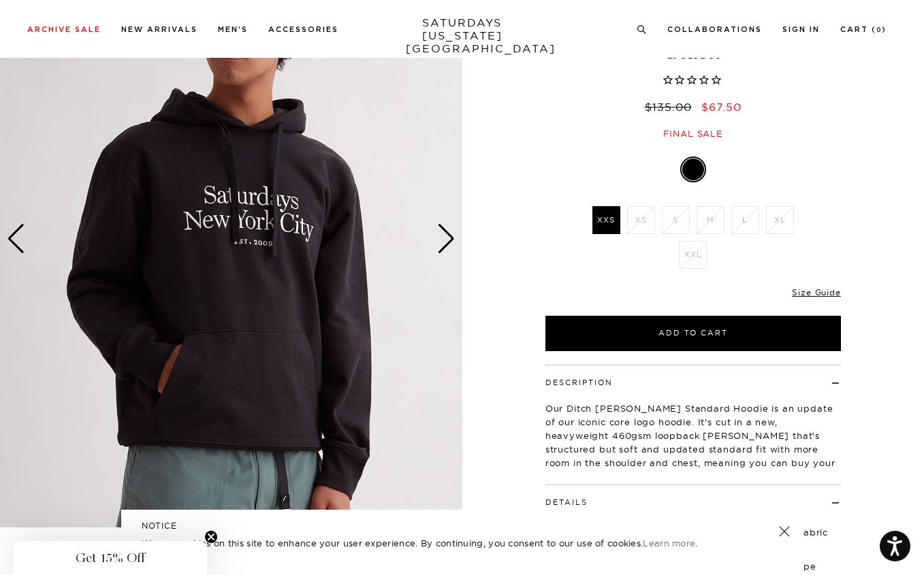
click at [437, 237] on div "Next slide" at bounding box center [446, 239] width 18 height 30
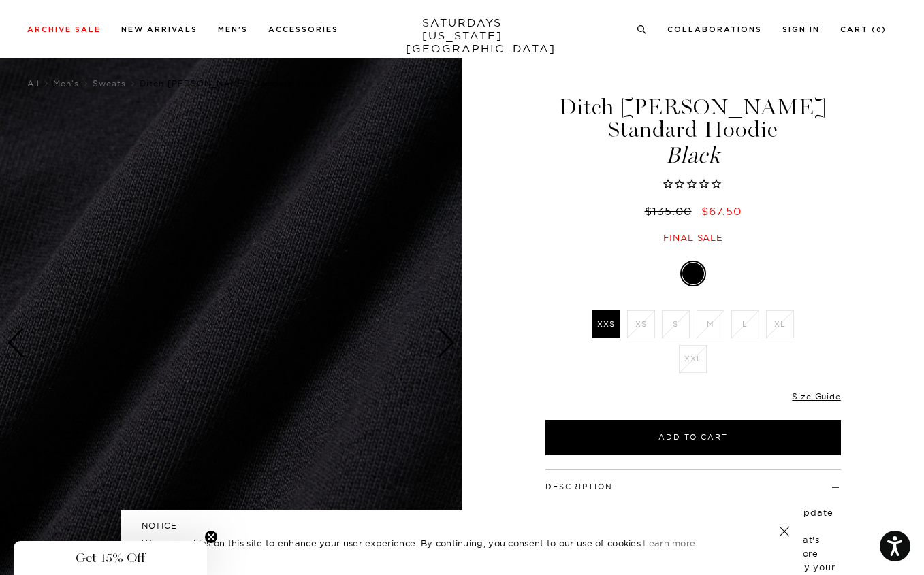
scroll to position [7, 8]
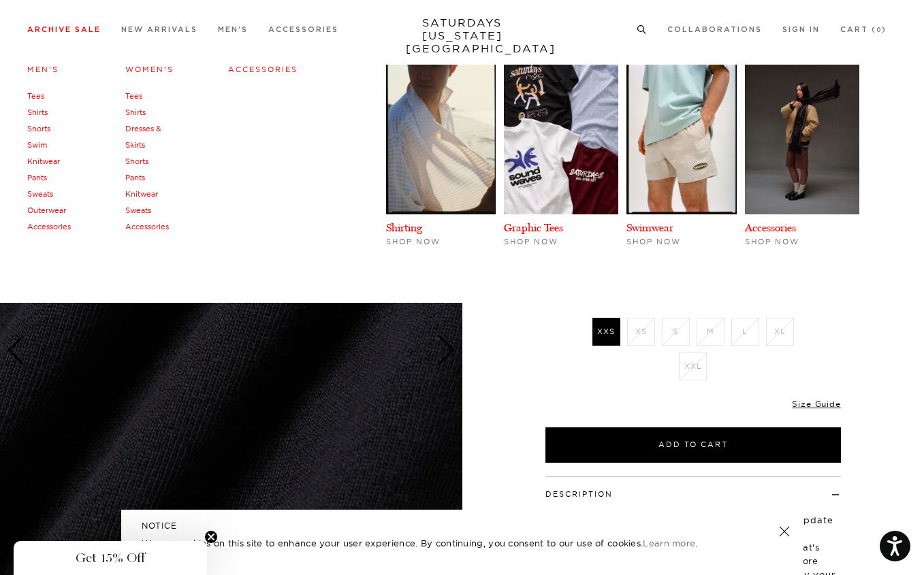
click at [37, 97] on link "Tees" at bounding box center [35, 96] width 17 height 10
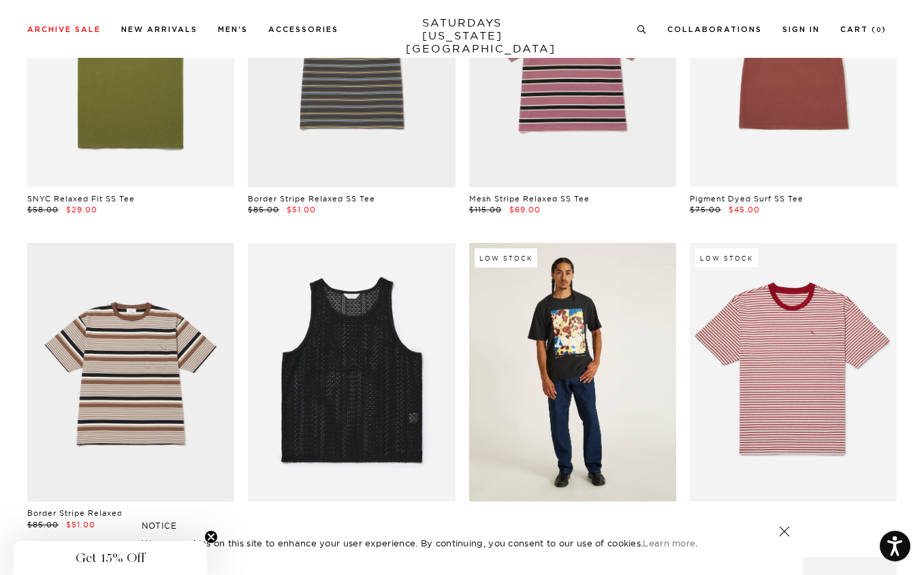
scroll to position [1491, 0]
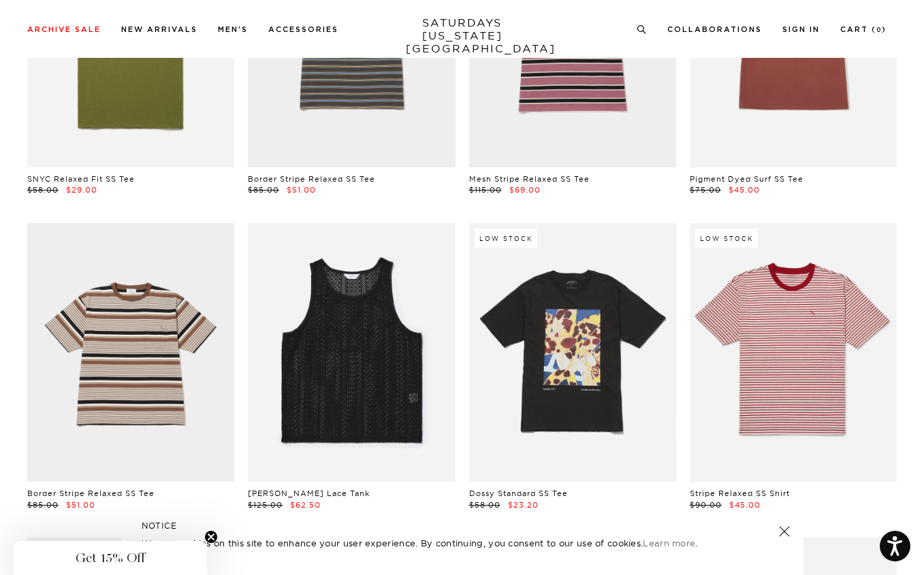
click at [782, 525] on link at bounding box center [783, 531] width 19 height 19
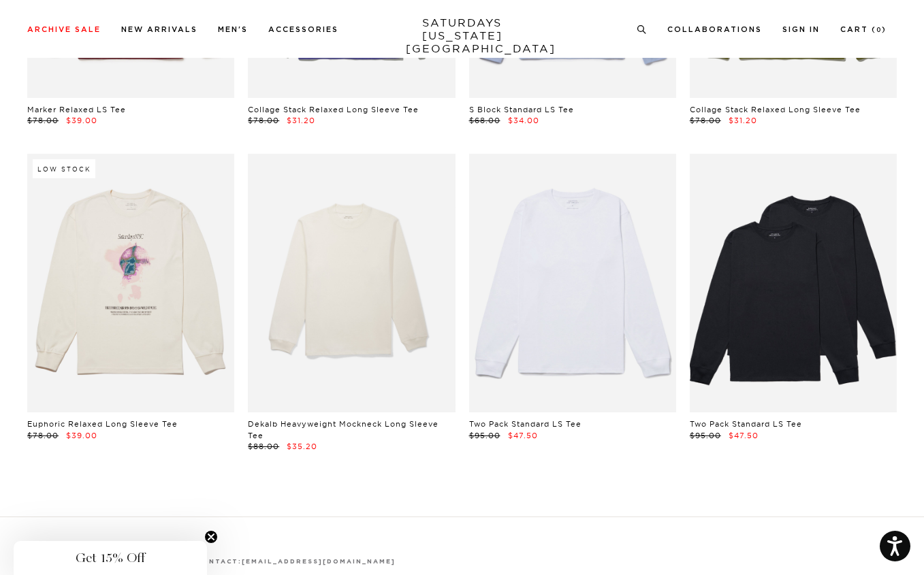
scroll to position [3768, 0]
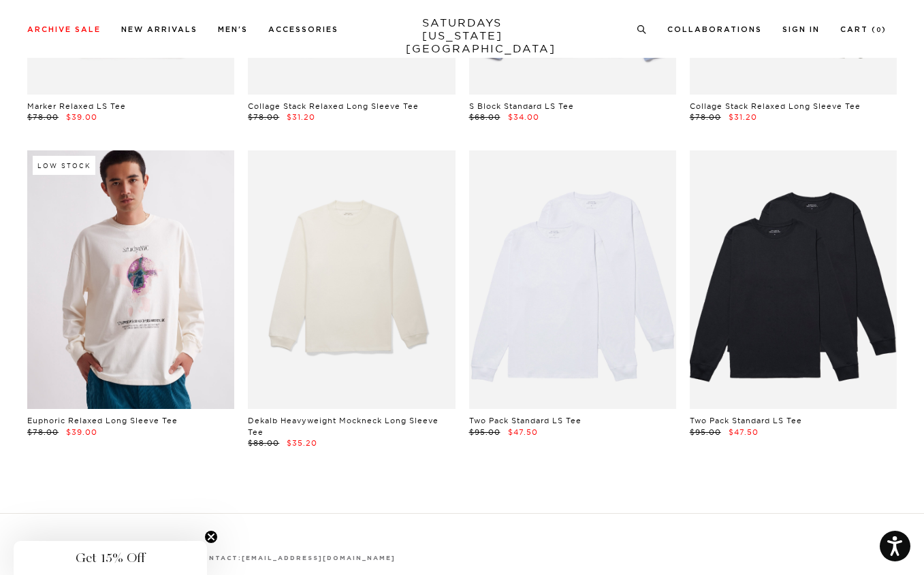
click at [159, 303] on link at bounding box center [130, 280] width 207 height 259
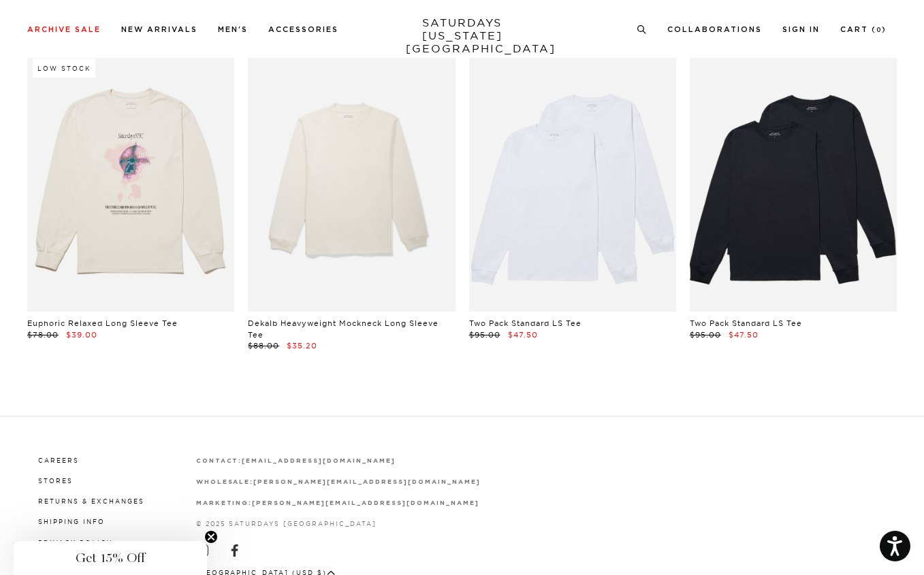
scroll to position [3959, 0]
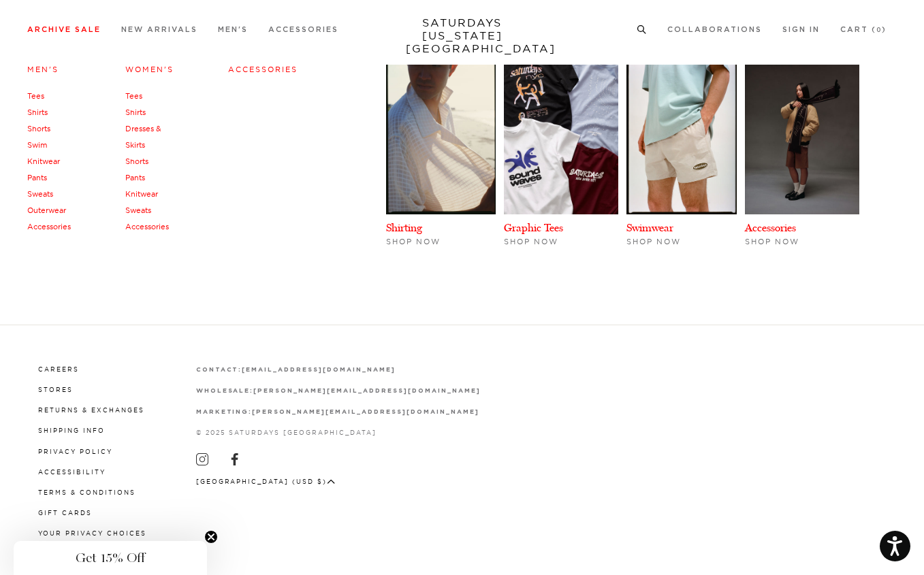
click at [136, 99] on link "Tees" at bounding box center [133, 96] width 17 height 10
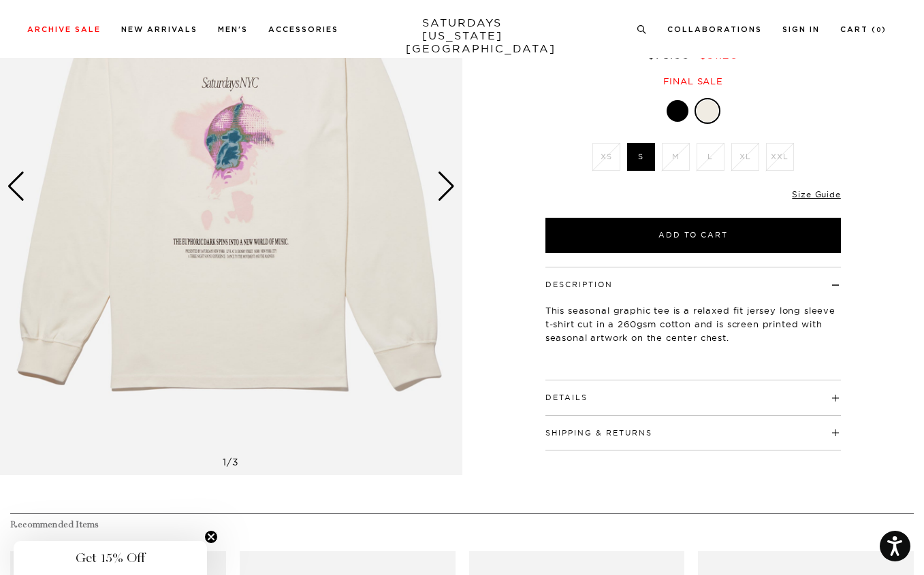
scroll to position [172, 0]
click at [451, 184] on div "Next slide" at bounding box center [446, 186] width 18 height 30
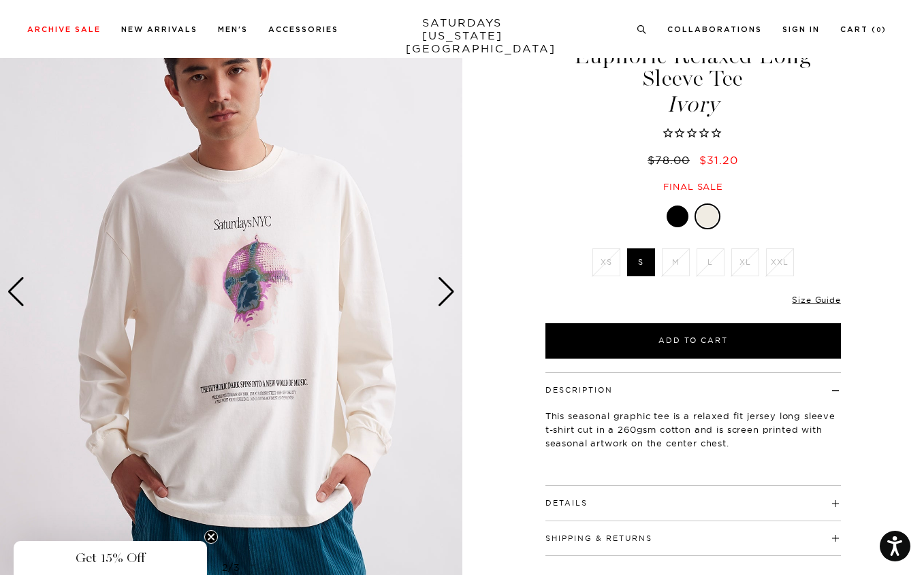
scroll to position [31, 0]
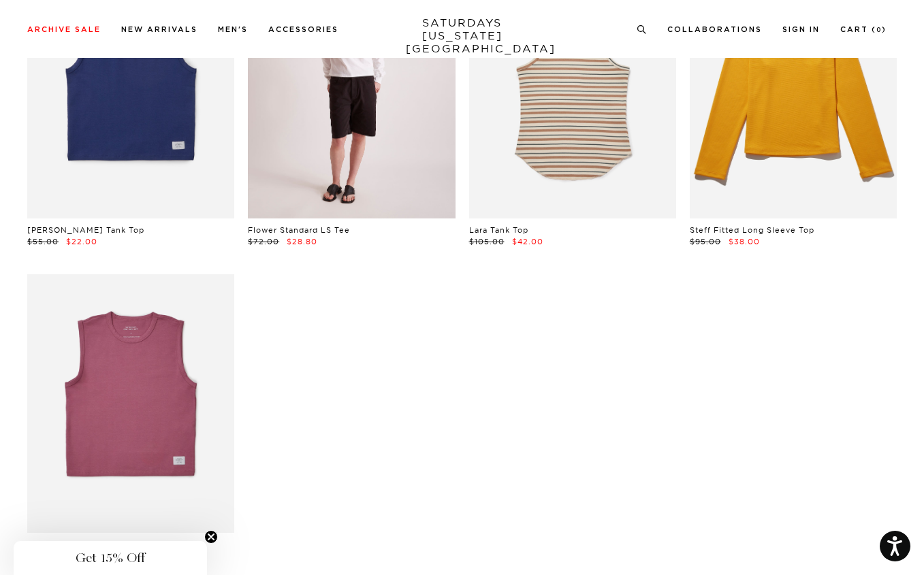
scroll to position [821, 1]
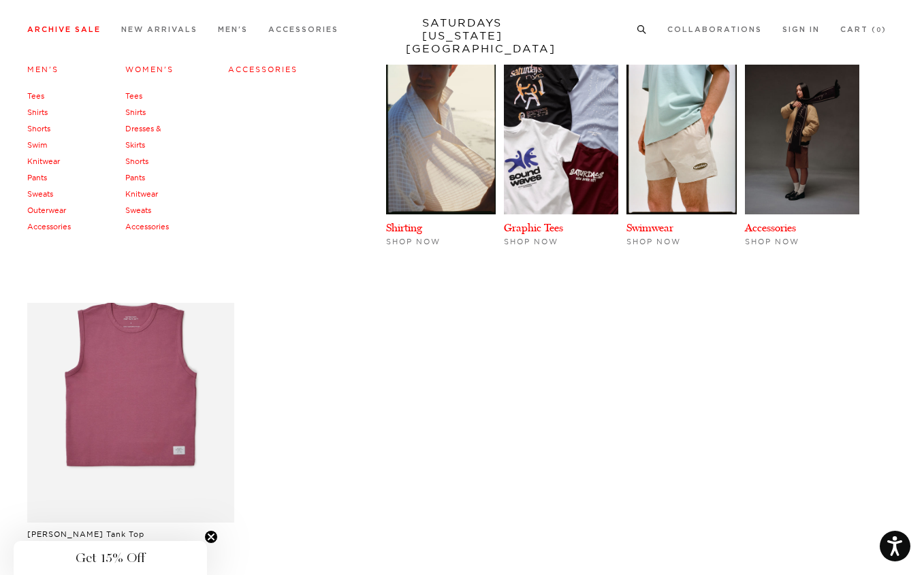
click at [148, 225] on link "Accessories" at bounding box center [147, 227] width 44 height 10
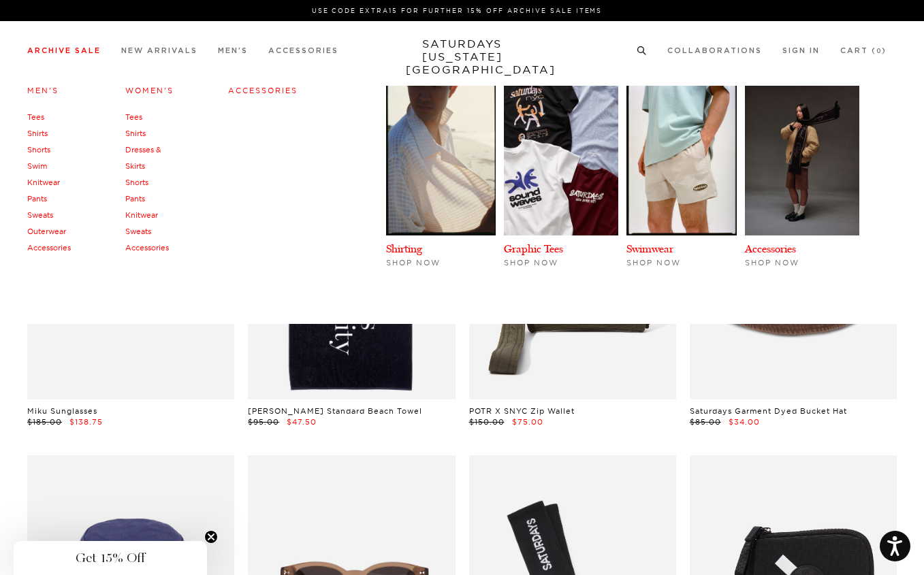
click at [140, 180] on link "Shorts" at bounding box center [136, 183] width 23 height 10
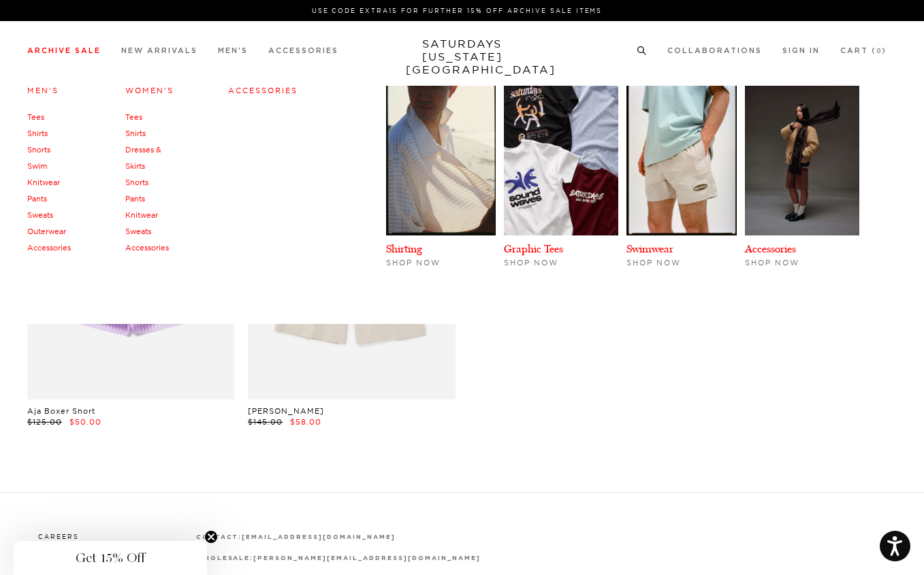
click at [137, 132] on link "Shirts" at bounding box center [135, 134] width 20 height 10
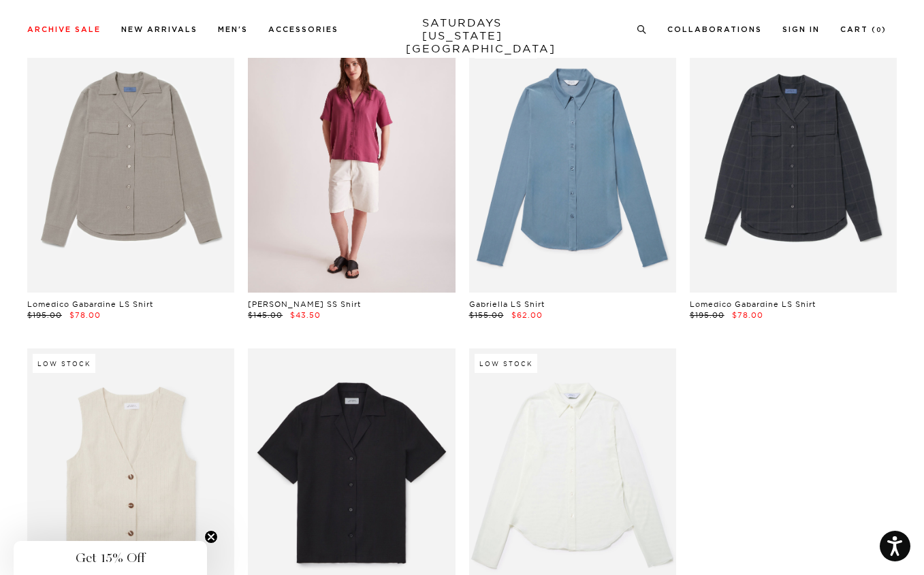
scroll to position [460, 0]
